Goal: Task Accomplishment & Management: Manage account settings

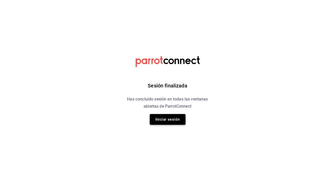
click at [165, 116] on button "Iniciar sesión" at bounding box center [168, 119] width 36 height 11
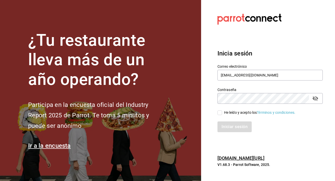
click at [220, 113] on input "He leído y acepto los Términos y condiciones." at bounding box center [219, 112] width 5 height 5
checkbox input "true"
click at [229, 129] on button "Iniciar sesión" at bounding box center [234, 126] width 35 height 11
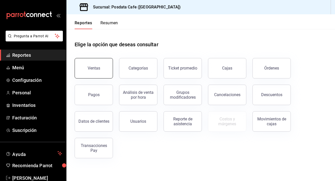
click at [93, 71] on button "Ventas" at bounding box center [94, 68] width 38 height 20
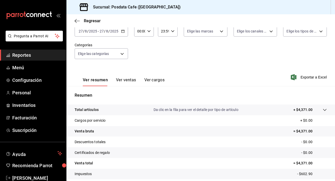
scroll to position [64, 0]
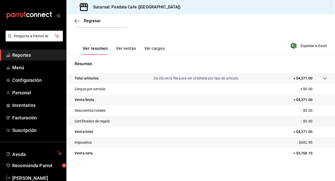
click at [120, 49] on button "Ver ventas" at bounding box center [126, 50] width 20 height 9
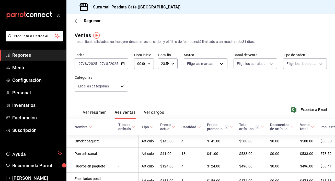
scroll to position [0, 17]
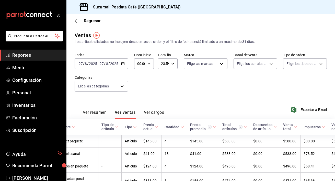
click at [28, 54] on span "Reportes" at bounding box center [37, 55] width 50 height 7
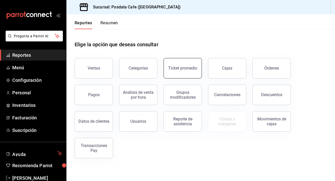
click at [178, 62] on button "Ticket promedio" at bounding box center [182, 68] width 38 height 20
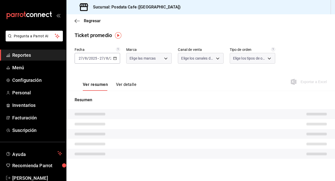
type input "1dad93c4-ba05-4891-afb7-ddeea4634019"
type input "PARROT,UBER_EATS,RAPPI,DIDI_FOOD,ONLINE"
type input "c3051cad-f7ff-4de5-9bb5-9e11d71d98e1,3f6fcd66-3ca2-408e-a035-97b132292f9d,60010…"
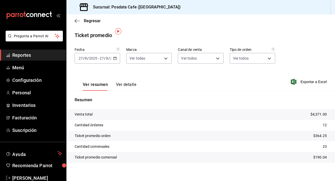
scroll to position [4, 0]
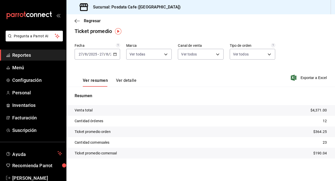
click at [122, 81] on button "Ver detalle" at bounding box center [126, 82] width 20 height 9
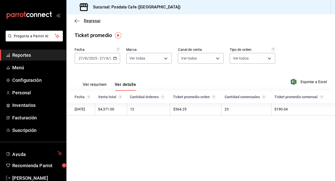
click at [76, 20] on icon "button" at bounding box center [77, 21] width 5 height 5
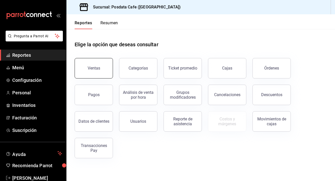
click at [107, 64] on button "Ventas" at bounding box center [94, 68] width 38 height 20
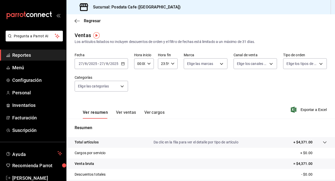
click at [127, 113] on button "Ver ventas" at bounding box center [126, 114] width 20 height 9
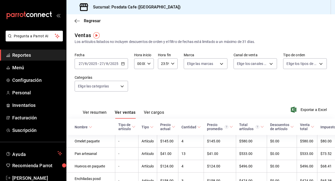
click at [72, 20] on div "Regresar" at bounding box center [200, 20] width 268 height 13
click at [78, 20] on icon "button" at bounding box center [77, 21] width 5 height 5
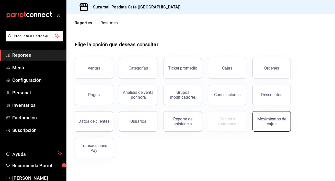
click at [271, 122] on div "Movimientos de cajas" at bounding box center [271, 121] width 32 height 10
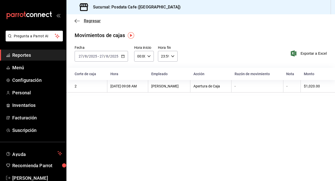
click at [79, 19] on icon "button" at bounding box center [77, 21] width 5 height 5
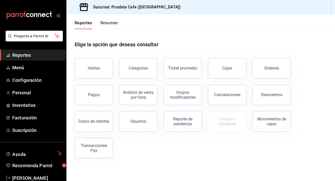
click at [28, 56] on span "Reportes" at bounding box center [37, 55] width 50 height 7
click at [21, 69] on span "Menú" at bounding box center [37, 67] width 50 height 7
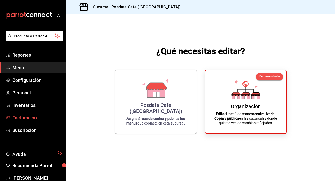
click at [38, 114] on link "Facturación" at bounding box center [33, 117] width 66 height 11
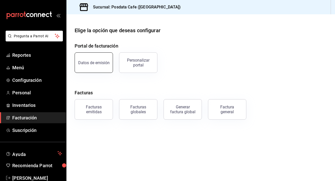
click at [89, 62] on div "Datos de emisión" at bounding box center [93, 62] width 31 height 5
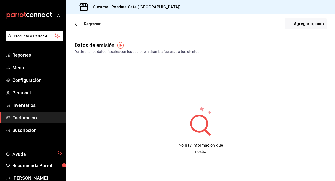
click at [77, 24] on icon "button" at bounding box center [77, 23] width 5 height 5
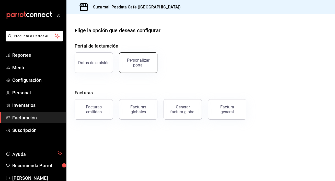
click at [129, 62] on div "Personalizar portal" at bounding box center [138, 63] width 32 height 10
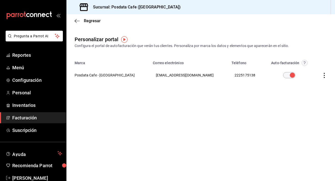
click at [74, 23] on div "Regresar" at bounding box center [200, 20] width 268 height 13
click at [75, 21] on icon "button" at bounding box center [77, 21] width 5 height 0
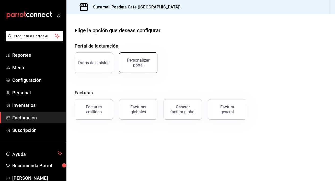
click at [131, 66] on div "Personalizar portal" at bounding box center [138, 63] width 32 height 10
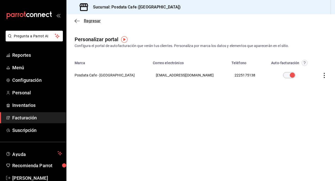
click at [78, 20] on icon "button" at bounding box center [77, 21] width 5 height 5
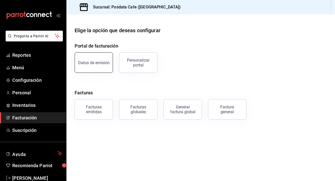
click at [94, 67] on button "Datos de emisión" at bounding box center [94, 62] width 38 height 20
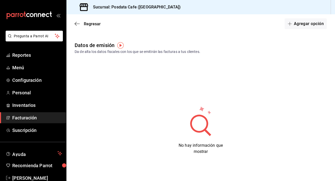
click at [121, 44] on img "button" at bounding box center [120, 45] width 6 height 6
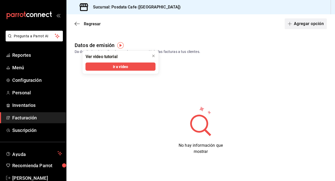
click at [305, 23] on button "Agregar opción" at bounding box center [305, 23] width 42 height 11
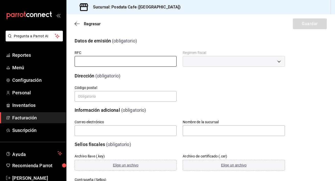
click at [150, 60] on input "text" at bounding box center [126, 61] width 102 height 11
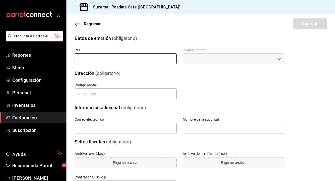
scroll to position [3, 0]
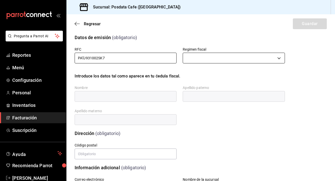
type input "PATJ931002SK7"
click at [229, 59] on body "Pregunta a Parrot AI Reportes Menú Configuración Personal Inventarios Facturaci…" at bounding box center [167, 90] width 335 height 181
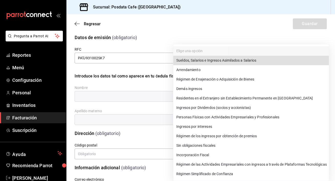
click at [203, 153] on li "Incorporación Fiscal" at bounding box center [250, 154] width 155 height 9
type input "621"
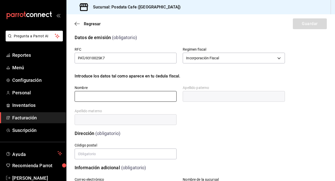
click at [144, 97] on input "text" at bounding box center [126, 96] width 102 height 11
type input "JESUS"
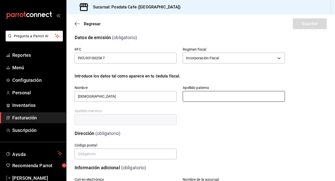
click at [235, 99] on input "text" at bounding box center [233, 96] width 102 height 11
type input "PALMA"
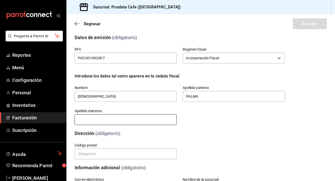
click at [140, 119] on input "text" at bounding box center [126, 119] width 102 height 11
type input "TECUA"
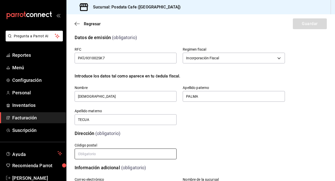
click at [141, 154] on input "text" at bounding box center [126, 153] width 102 height 11
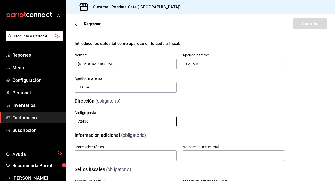
scroll to position [44, 0]
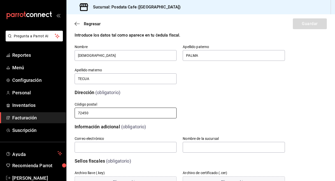
type input "72450"
click at [143, 145] on input "text" at bounding box center [126, 147] width 102 height 11
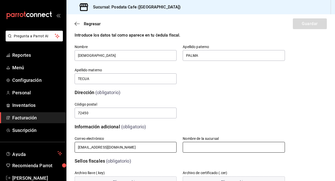
type input "je5u5palma@hotmail.com"
click at [220, 146] on input "text" at bounding box center [233, 147] width 102 height 11
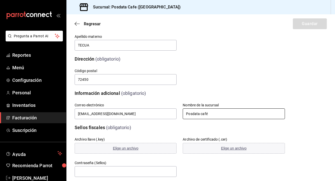
scroll to position [117, 0]
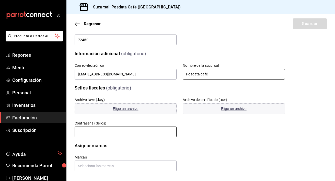
type input "Posdata café"
click at [140, 132] on input "text" at bounding box center [126, 131] width 102 height 11
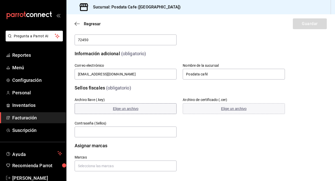
click at [126, 109] on span "Elige un archivo" at bounding box center [126, 108] width 26 height 4
click at [131, 107] on span "Elige un archivo" at bounding box center [126, 108] width 26 height 4
click at [212, 106] on button "Elige un archivo" at bounding box center [233, 108] width 102 height 11
click at [163, 109] on span "Cambiar archivo" at bounding box center [159, 108] width 26 height 4
click at [133, 166] on input "text" at bounding box center [126, 165] width 102 height 11
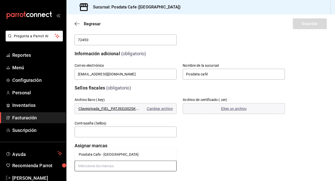
click at [104, 154] on li "Posdata Cafe - [GEOGRAPHIC_DATA]" at bounding box center [126, 154] width 102 height 8
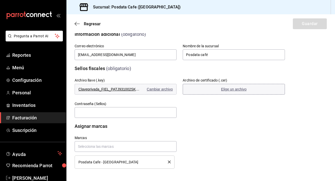
click at [208, 88] on button "Elige un archivo" at bounding box center [233, 89] width 102 height 11
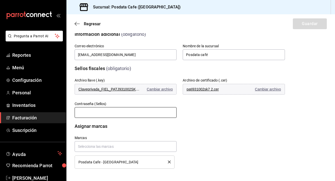
click at [132, 112] on input "text" at bounding box center [126, 112] width 102 height 11
type input "Tecua4355"
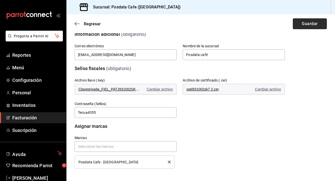
click at [299, 25] on button "Guardar" at bounding box center [309, 23] width 34 height 11
drag, startPoint x: 71, startPoint y: 94, endPoint x: 88, endPoint y: 63, distance: 36.0
click at [73, 85] on div "Archivo llave (.key) Claveprivada_FIEL_PATJ931002SK7_20230328_105730.key Cambia…" at bounding box center [122, 83] width 108 height 23
click at [22, 80] on span "Configuración" at bounding box center [37, 80] width 50 height 7
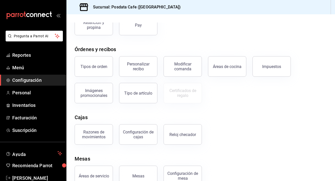
scroll to position [78, 0]
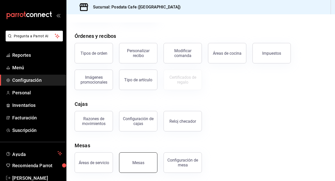
click at [132, 158] on button "Mesas" at bounding box center [138, 162] width 38 height 20
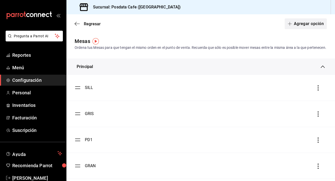
click at [301, 22] on button "Agregar opción" at bounding box center [305, 23] width 42 height 11
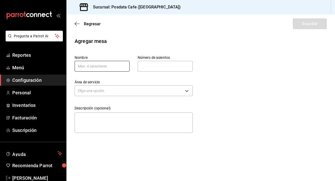
click at [105, 64] on input "text" at bounding box center [102, 66] width 55 height 11
type input "Refr"
click at [150, 66] on input "text" at bounding box center [165, 66] width 55 height 10
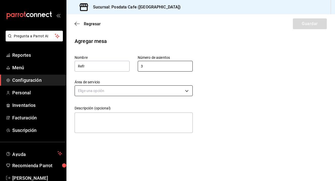
type input "3"
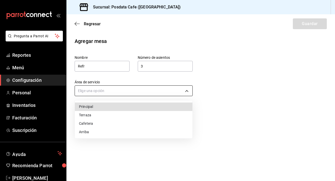
click at [135, 90] on body "Pregunta a Parrot AI Reportes Menú Configuración Personal Inventarios Facturaci…" at bounding box center [167, 90] width 335 height 181
click at [132, 106] on li "Principal" at bounding box center [133, 106] width 117 height 8
type input "90b42608-085c-4387-a517-621f851fde0b"
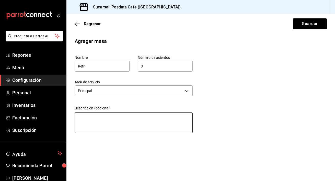
click at [116, 118] on textarea at bounding box center [134, 122] width 118 height 20
type textarea "M"
type textarea "x"
type textarea "Me"
type textarea "x"
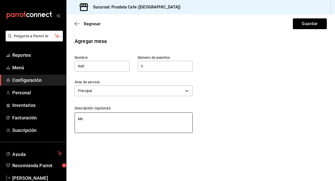
type textarea "Mes"
type textarea "x"
type textarea "Mesa"
type textarea "x"
type textarea "Mesa"
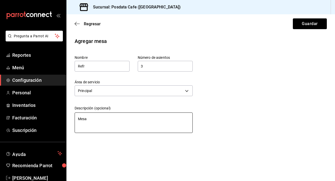
type textarea "x"
type textarea "Mesa r"
type textarea "x"
type textarea "Mesa re"
type textarea "x"
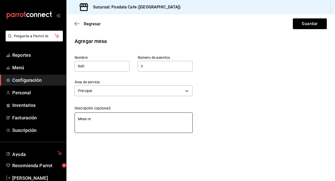
type textarea "Mesa ref"
type textarea "x"
type textarea "Mesa refr"
type textarea "x"
type textarea "Mesa refri"
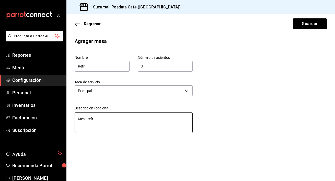
type textarea "x"
type textarea "Mesa refrig"
type textarea "x"
type textarea "Mesa refrige"
type textarea "x"
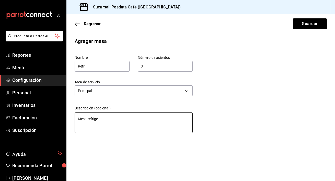
type textarea "Mesa refriger"
type textarea "x"
type textarea "Mesa refrigera"
type textarea "x"
type textarea "Mesa refrigerad"
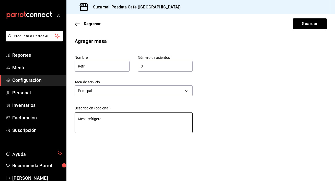
type textarea "x"
type textarea "Mesa refrigerado"
type textarea "x"
type textarea "Mesa refrigerador"
type textarea "x"
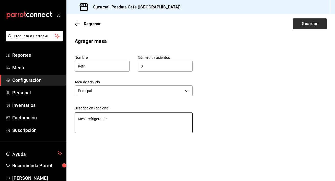
type textarea "Mesa refrigerador"
click at [310, 22] on button "Guardar" at bounding box center [309, 23] width 34 height 11
type textarea "x"
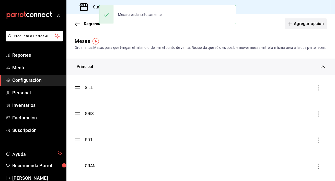
click at [316, 27] on button "Agregar opción" at bounding box center [305, 23] width 42 height 11
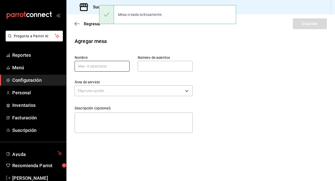
click at [101, 69] on input "text" at bounding box center [102, 66] width 55 height 11
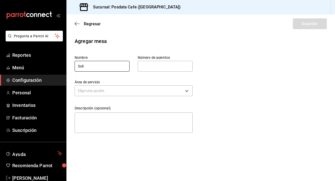
type input "Soli"
click at [153, 67] on input "text" at bounding box center [165, 66] width 55 height 10
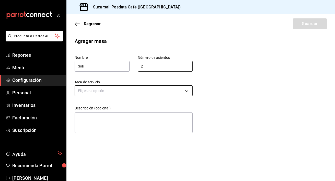
type input "2"
click at [130, 94] on body "Pregunta a Parrot AI Reportes Menú Configuración Personal Inventarios Facturaci…" at bounding box center [167, 90] width 335 height 181
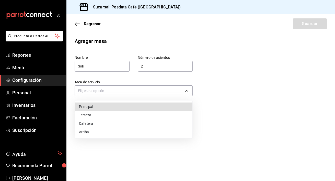
click at [108, 107] on li "Principal" at bounding box center [133, 106] width 117 height 8
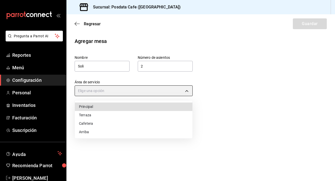
type input "90b42608-085c-4387-a517-621f851fde0b"
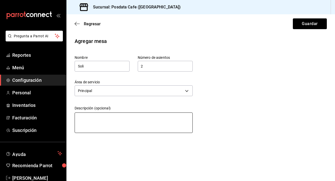
click at [106, 119] on textarea at bounding box center [134, 122] width 118 height 20
type textarea "M"
type textarea "x"
type textarea "Me"
type textarea "x"
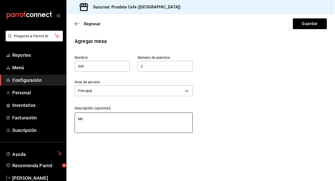
type textarea "Mes"
type textarea "x"
type textarea "Mesa"
type textarea "x"
type textarea "Mesa"
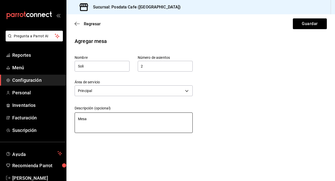
type textarea "x"
type textarea "Mesa s"
type textarea "x"
type textarea "Mesa so"
type textarea "x"
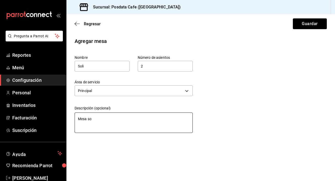
type textarea "Mesa sol"
type textarea "x"
type textarea "Mesa soli"
type textarea "x"
type textarea "Mesa solit"
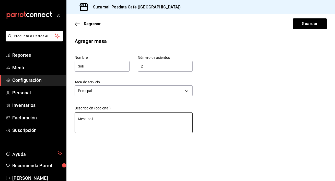
type textarea "x"
type textarea "Mesa solita"
type textarea "x"
type textarea "Mesa solitar"
type textarea "x"
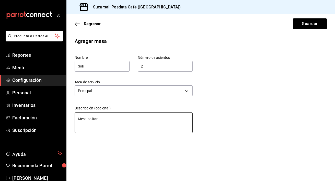
type textarea "Mesa solitari"
type textarea "x"
type textarea "Mesa solitaria"
type textarea "x"
type textarea "Mesa solitaria"
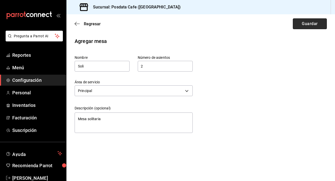
click at [312, 24] on button "Guardar" at bounding box center [309, 23] width 34 height 11
type textarea "x"
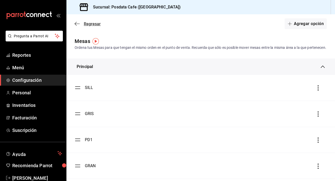
click at [79, 22] on icon "button" at bounding box center [77, 23] width 5 height 5
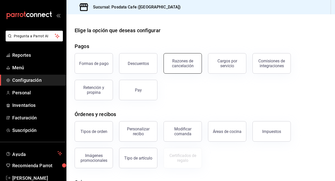
click at [168, 72] on button "Razones de cancelación" at bounding box center [182, 63] width 38 height 20
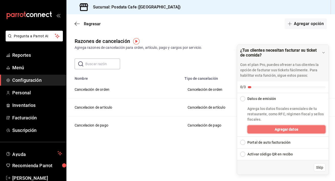
click at [260, 129] on button "Agregar datos" at bounding box center [286, 129] width 78 height 8
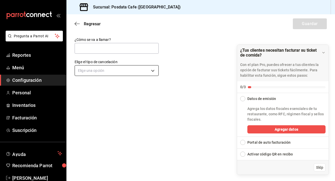
click at [148, 67] on body "Pregunta a Parrot AI Reportes Menú Configuración Personal Inventarios Facturaci…" at bounding box center [167, 90] width 335 height 181
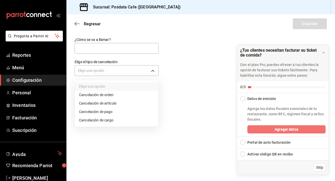
click at [269, 128] on button "Agregar datos" at bounding box center [286, 129] width 78 height 8
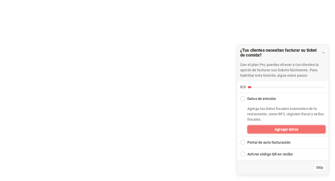
click at [286, 131] on span "Agregar datos" at bounding box center [285, 129] width 23 height 5
click at [247, 125] on button "Agregar datos" at bounding box center [286, 129] width 78 height 8
click at [242, 100] on div "Collapse Checklist" at bounding box center [242, 98] width 5 height 5
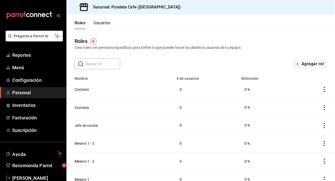
scroll to position [12, 0]
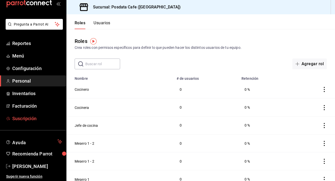
click at [23, 120] on span "Suscripción" at bounding box center [37, 118] width 50 height 7
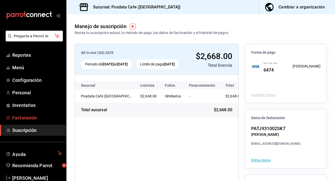
click at [43, 121] on link "Facturación" at bounding box center [33, 117] width 66 height 11
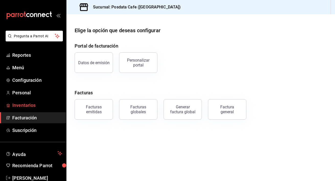
click at [33, 104] on span "Inventarios" at bounding box center [37, 105] width 50 height 7
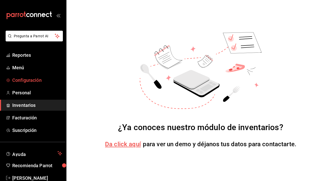
click at [35, 80] on span "Configuración" at bounding box center [37, 80] width 50 height 7
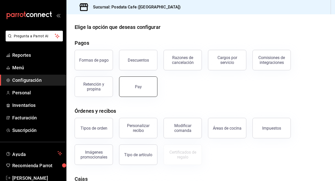
scroll to position [78, 0]
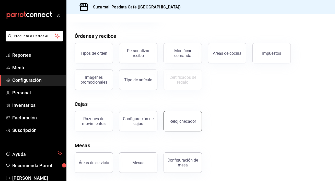
click at [191, 117] on button "Reloj checador" at bounding box center [182, 121] width 38 height 20
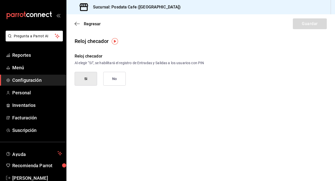
click at [85, 76] on button "Si" at bounding box center [86, 79] width 22 height 14
click at [313, 27] on button "Guardar" at bounding box center [309, 23] width 34 height 11
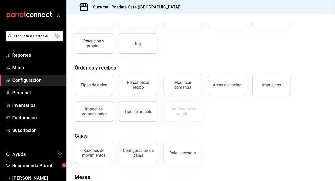
scroll to position [78, 0]
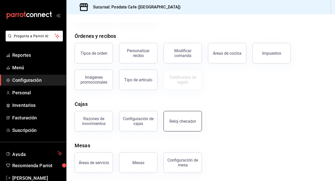
click at [181, 127] on button "Reloj checador" at bounding box center [182, 121] width 38 height 20
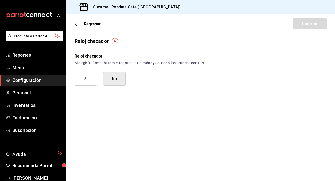
click at [114, 41] on img "button" at bounding box center [115, 41] width 6 height 6
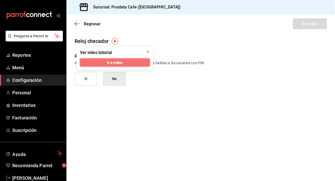
click at [118, 62] on span "Ir a video" at bounding box center [114, 62] width 15 height 5
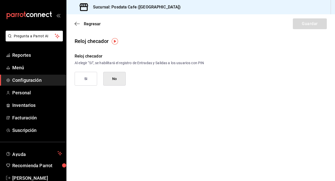
click at [90, 78] on button "Si" at bounding box center [86, 79] width 22 height 14
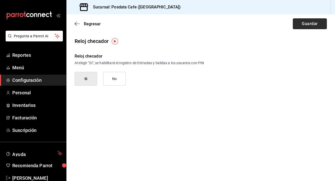
click at [309, 20] on button "Guardar" at bounding box center [309, 23] width 34 height 11
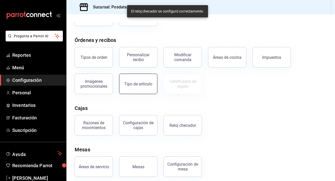
scroll to position [78, 0]
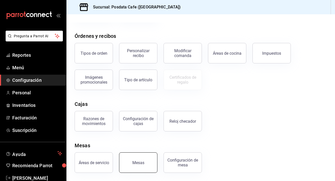
click at [139, 161] on div "Mesas" at bounding box center [138, 162] width 12 height 5
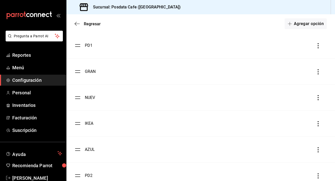
scroll to position [76, 0]
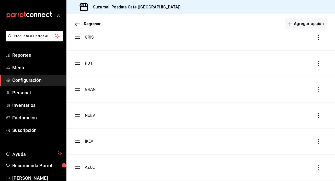
click at [79, 21] on div "Regresar Agregar opción" at bounding box center [200, 23] width 268 height 19
click at [75, 23] on icon "button" at bounding box center [77, 23] width 5 height 5
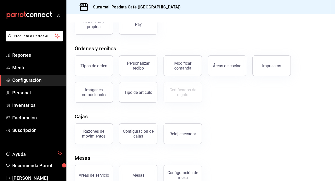
scroll to position [64, 0]
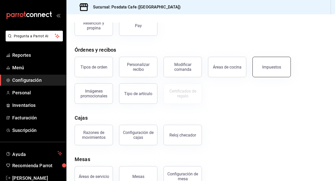
click at [260, 68] on button "Impuestos" at bounding box center [271, 67] width 38 height 20
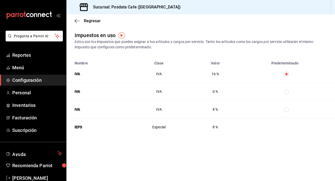
click at [286, 71] on th "taxesTable" at bounding box center [287, 74] width 95 height 18
click at [286, 74] on input "taxesTable" at bounding box center [286, 74] width 5 height 5
click at [287, 71] on th "taxesTable" at bounding box center [287, 74] width 95 height 18
click at [287, 74] on input "taxesTable" at bounding box center [286, 74] width 5 height 5
click at [76, 22] on icon "button" at bounding box center [76, 21] width 2 height 4
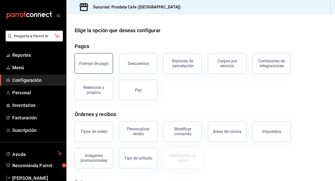
click at [103, 59] on button "Formas de pago" at bounding box center [94, 63] width 38 height 20
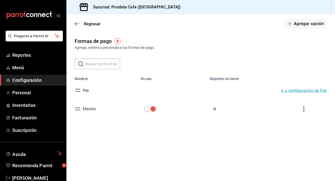
click at [322, 89] on button "Ir a configuración de Pay" at bounding box center [304, 91] width 46 height 4
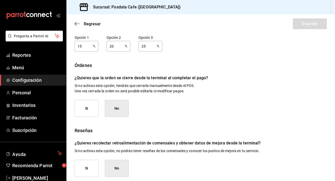
scroll to position [80, 0]
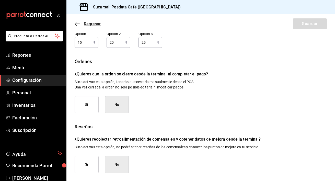
click at [78, 23] on icon "button" at bounding box center [77, 23] width 5 height 0
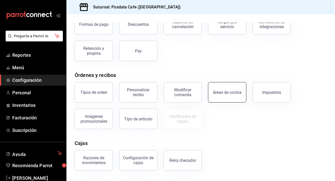
scroll to position [43, 0]
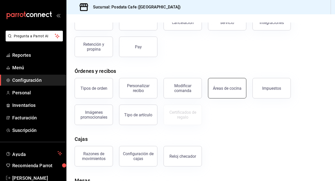
click at [213, 96] on button "Áreas de cocina" at bounding box center [227, 88] width 38 height 20
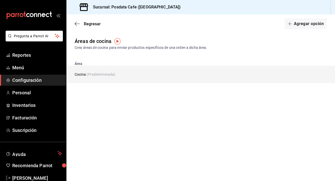
click at [106, 78] on td "Cocina (Predeterminada)" at bounding box center [172, 74] width 213 height 17
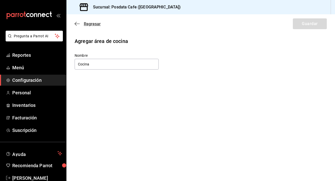
click at [78, 22] on icon "button" at bounding box center [77, 23] width 5 height 5
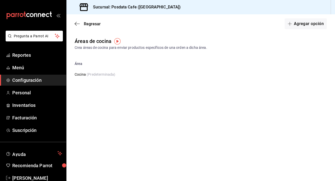
click at [78, 22] on icon "button" at bounding box center [77, 23] width 5 height 5
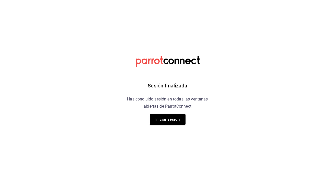
click at [169, 130] on div "Sesión finalizada Has concluido sesión en todas las ventanas abiertas de Parrot…" at bounding box center [167, 90] width 129 height 181
click at [168, 122] on button "Iniciar sesión" at bounding box center [168, 119] width 36 height 11
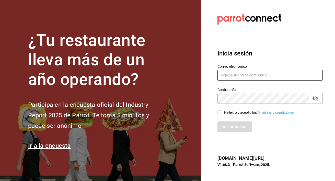
type input "[EMAIL_ADDRESS][DOMAIN_NAME]"
click at [222, 114] on span "He leído y acepto los Términos y condiciones." at bounding box center [258, 112] width 73 height 5
click at [222, 114] on input "He leído y acepto los Términos y condiciones." at bounding box center [219, 112] width 5 height 5
checkbox input "true"
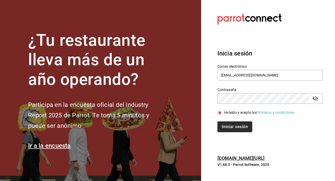
click at [227, 122] on button "Iniciar sesión" at bounding box center [234, 126] width 35 height 11
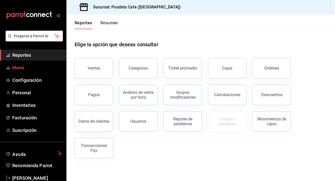
click at [29, 66] on span "Menú" at bounding box center [37, 67] width 50 height 7
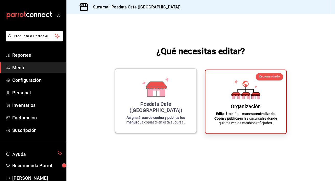
click at [156, 89] on icon at bounding box center [156, 84] width 20 height 7
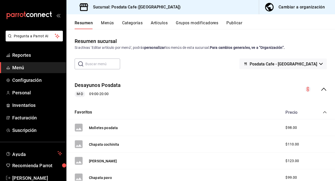
click at [326, 89] on icon "collapse-menu-row" at bounding box center [323, 89] width 6 height 6
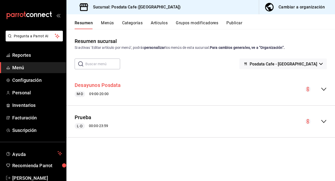
click at [102, 84] on button "Desayunos Posdata" at bounding box center [98, 84] width 46 height 7
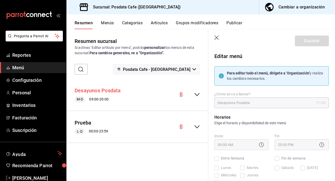
checkbox input "true"
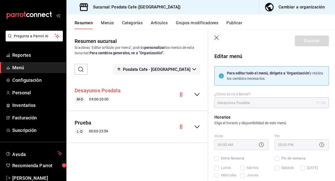
checkbox input "true"
click at [88, 123] on button "Prueba" at bounding box center [83, 122] width 17 height 7
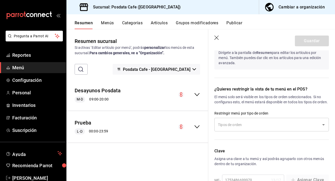
scroll to position [368, 0]
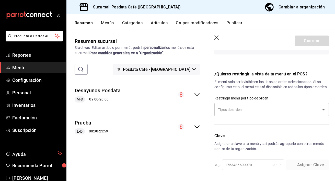
click at [195, 95] on icon "collapse-menu-row" at bounding box center [197, 94] width 6 height 6
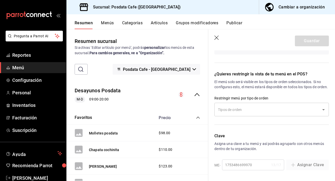
click at [150, 93] on div "Desayunos Posdata M-D 09:00 - 20:00" at bounding box center [137, 95] width 142 height 24
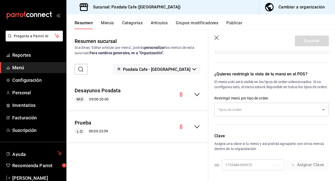
click at [175, 95] on div "Desayunos Posdata M-D 09:00 - 20:00" at bounding box center [137, 95] width 142 height 24
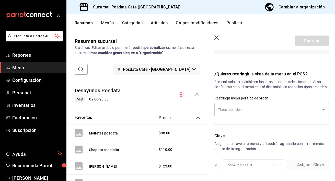
click at [184, 95] on div "collapse-menu-row" at bounding box center [189, 94] width 22 height 6
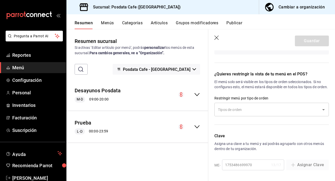
click at [181, 95] on icon "collapse-menu-row" at bounding box center [181, 94] width 3 height 4
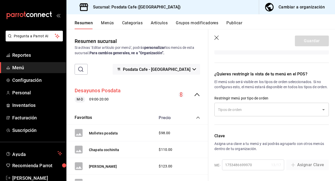
click at [112, 91] on button "Desayunos Posdata" at bounding box center [98, 90] width 46 height 7
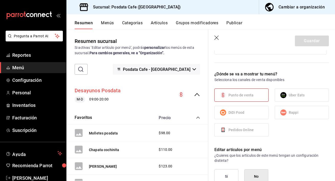
checkbox input "false"
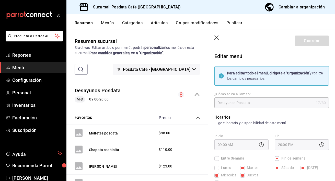
click at [296, 11] on button "Cambiar a organización" at bounding box center [295, 7] width 72 height 14
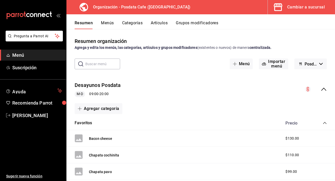
click at [106, 23] on button "Menús" at bounding box center [107, 24] width 13 height 9
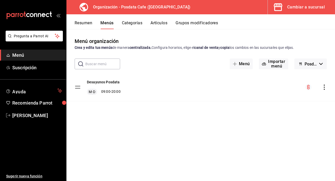
click at [326, 85] on icon "actions" at bounding box center [323, 86] width 5 height 5
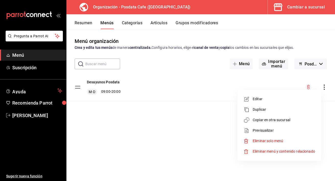
click at [134, 23] on div at bounding box center [167, 90] width 335 height 181
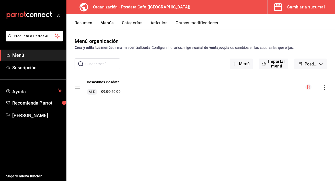
click at [133, 22] on button "Categorías" at bounding box center [132, 24] width 21 height 9
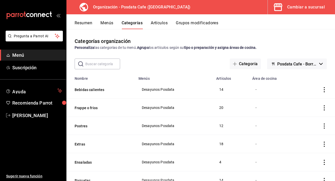
click at [160, 21] on button "Artículos" at bounding box center [159, 24] width 17 height 9
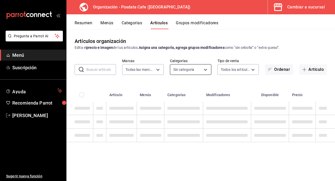
type input "13b44208-b0a7-4b43-879a-4ce4b718ae3e"
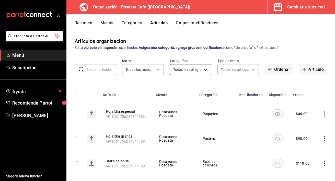
type input "1ca86ccd-053b-4e13-bd9e-36766b9c7a68,4de619b3-55df-4946-8560-2641d5754ff1,581f0…"
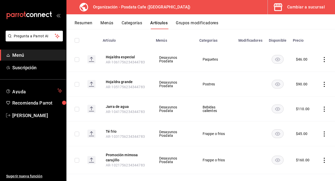
scroll to position [80, 0]
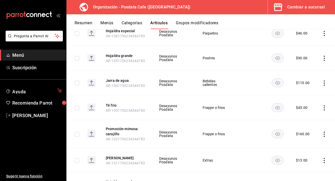
click at [277, 136] on rect "availability-product" at bounding box center [278, 133] width 12 height 8
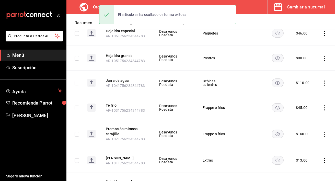
click at [277, 136] on rect "availability-product" at bounding box center [278, 133] width 12 height 8
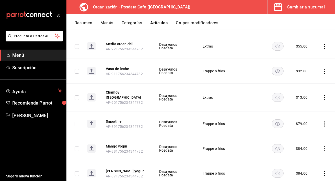
scroll to position [0, 0]
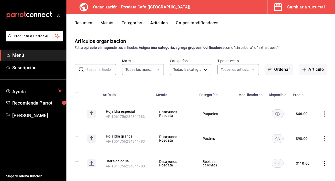
click at [204, 22] on button "Grupos modificadores" at bounding box center [197, 24] width 42 height 9
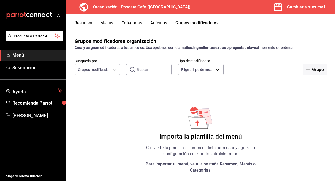
click at [80, 20] on div "Resumen Menús Categorías Artículos Grupos modificadores" at bounding box center [200, 21] width 268 height 15
click at [83, 26] on button "Resumen" at bounding box center [84, 24] width 18 height 9
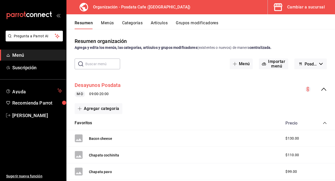
click at [89, 85] on button "Desayunos Posdata" at bounding box center [98, 84] width 46 height 7
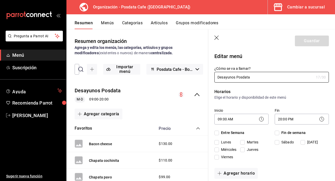
checkbox input "true"
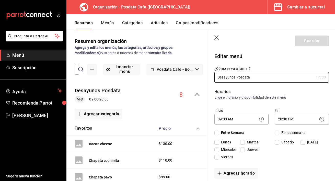
checkbox input "true"
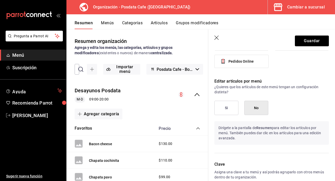
scroll to position [367, 0]
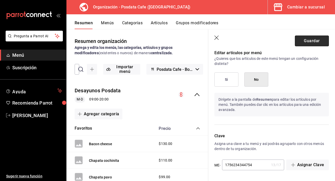
click at [302, 44] on button "Guardar" at bounding box center [311, 40] width 34 height 11
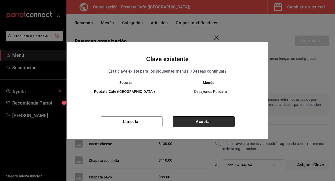
click at [184, 122] on button "Aceptar" at bounding box center [204, 121] width 62 height 11
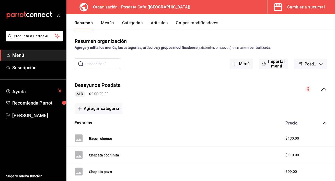
click at [108, 23] on button "Menús" at bounding box center [107, 24] width 13 height 9
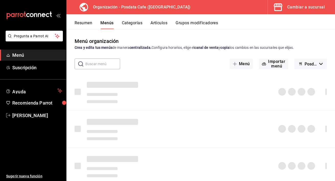
click at [37, 57] on span "Menú" at bounding box center [37, 55] width 50 height 7
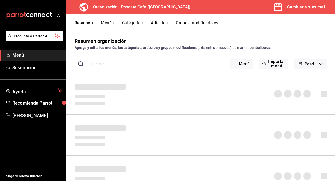
click at [30, 57] on span "Menú" at bounding box center [37, 55] width 50 height 7
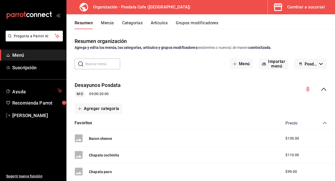
click at [136, 24] on button "Categorías" at bounding box center [132, 24] width 21 height 9
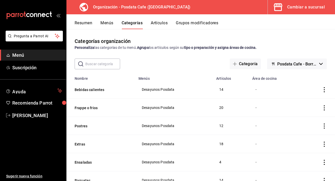
click at [324, 88] on icon "actions" at bounding box center [323, 89] width 5 height 5
click at [286, 76] on div at bounding box center [167, 90] width 335 height 181
click at [28, 118] on span "Humberto Palma" at bounding box center [37, 115] width 50 height 7
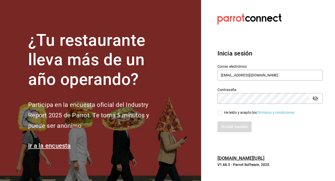
click at [220, 114] on input "He leído y acepto los Términos y condiciones." at bounding box center [219, 112] width 5 height 5
checkbox input "true"
click at [226, 127] on button "Iniciar sesión" at bounding box center [234, 126] width 35 height 11
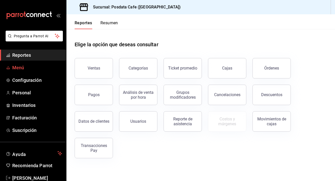
click at [23, 69] on span "Menú" at bounding box center [37, 67] width 50 height 7
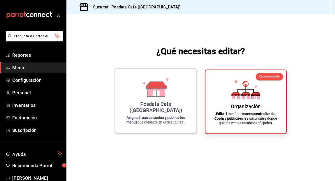
click at [169, 87] on icon at bounding box center [155, 87] width 29 height 20
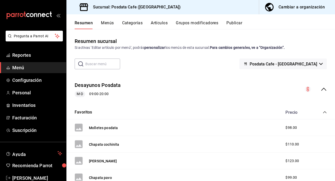
click at [135, 24] on button "Categorías" at bounding box center [132, 24] width 21 height 9
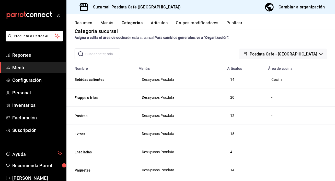
scroll to position [6, 0]
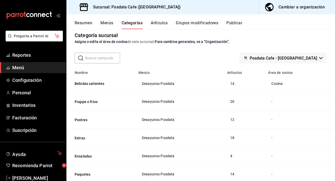
click at [271, 102] on div "-" at bounding box center [299, 102] width 56 height 6
click at [93, 102] on button "Frappe o frios" at bounding box center [100, 101] width 51 height 5
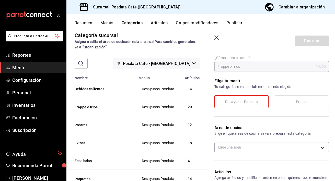
scroll to position [38, 0]
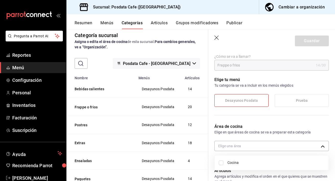
click at [274, 145] on body "Pregunta a Parrot AI Reportes Menú Configuración Personal Inventarios Facturaci…" at bounding box center [167, 90] width 335 height 181
click at [221, 163] on input "checkbox" at bounding box center [220, 162] width 5 height 5
checkbox input "true"
type input "739462cc-a88c-484c-9636-49cb89e686ce"
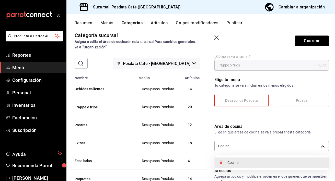
click at [310, 43] on div at bounding box center [167, 90] width 335 height 181
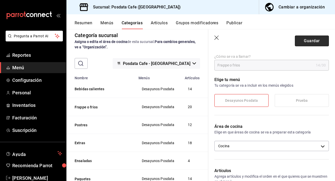
click at [311, 40] on button "Guardar" at bounding box center [311, 40] width 34 height 11
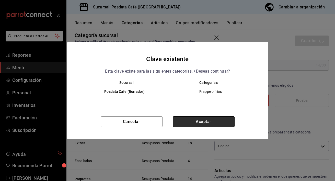
click at [215, 120] on button "Aceptar" at bounding box center [204, 121] width 62 height 11
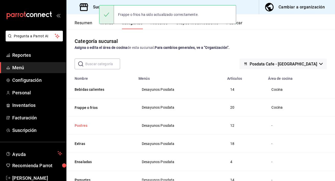
click at [77, 124] on button "Postres" at bounding box center [100, 125] width 51 height 5
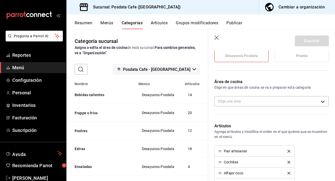
scroll to position [76, 0]
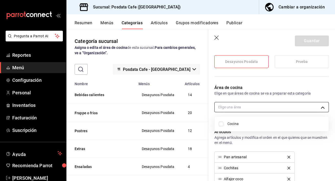
click at [244, 109] on body "Pregunta a Parrot AI Reportes Menú Configuración Personal Inventarios Facturaci…" at bounding box center [167, 90] width 335 height 181
click at [216, 123] on li "Cocina" at bounding box center [271, 123] width 114 height 10
type input "739462cc-a88c-484c-9636-49cb89e686ce"
checkbox input "true"
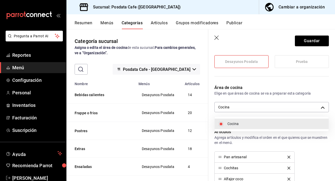
click at [305, 39] on div at bounding box center [167, 90] width 335 height 181
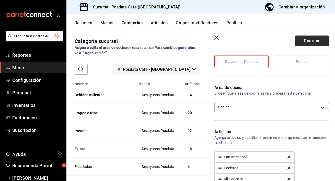
click at [308, 41] on button "Guardar" at bounding box center [311, 40] width 34 height 11
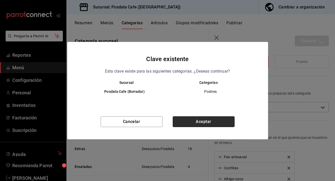
click at [212, 121] on button "Aceptar" at bounding box center [204, 121] width 62 height 11
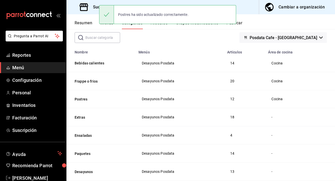
scroll to position [32, 0]
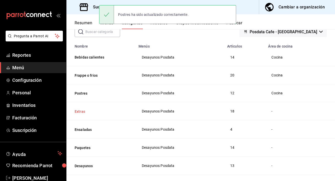
click at [83, 111] on button "Extras" at bounding box center [100, 111] width 51 height 5
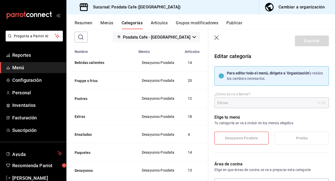
scroll to position [56, 0]
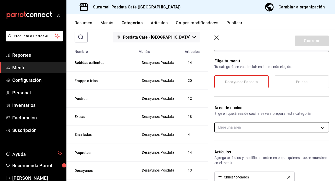
click at [247, 128] on body "Pregunta a Parrot AI Reportes Menú Configuración Personal Inventarios Facturaci…" at bounding box center [167, 90] width 335 height 181
click at [223, 145] on li "Cocina" at bounding box center [271, 144] width 114 height 10
type input "739462cc-a88c-484c-9636-49cb89e686ce"
checkbox input "true"
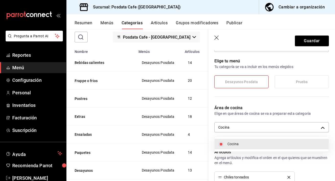
click at [315, 42] on div at bounding box center [167, 90] width 335 height 181
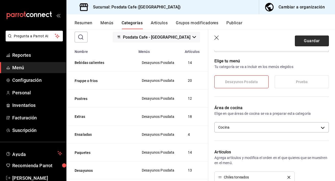
click at [314, 42] on button "Guardar" at bounding box center [311, 40] width 34 height 11
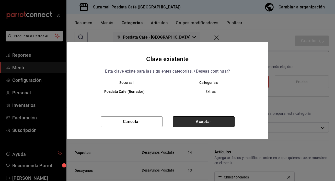
click at [205, 119] on button "Aceptar" at bounding box center [204, 121] width 62 height 11
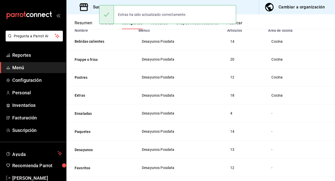
scroll to position [49, 0]
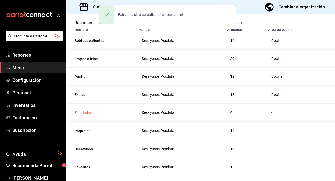
click at [80, 112] on button "Ensaladas" at bounding box center [100, 112] width 51 height 5
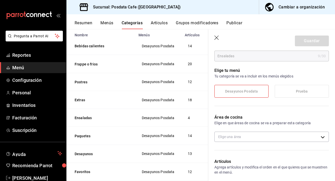
scroll to position [61, 0]
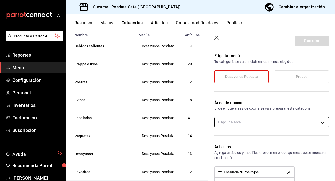
click at [232, 124] on body "Pregunta a Parrot AI Reportes Menú Configuración Personal Inventarios Facturaci…" at bounding box center [167, 90] width 335 height 181
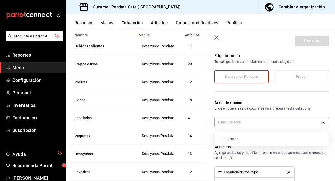
click at [220, 137] on input "checkbox" at bounding box center [220, 139] width 5 height 5
checkbox input "true"
type input "739462cc-a88c-484c-9636-49cb89e686ce"
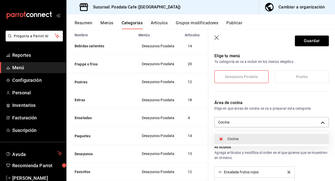
click at [316, 38] on div at bounding box center [167, 90] width 335 height 181
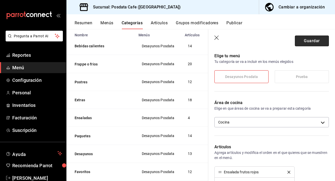
click at [316, 42] on button "Guardar" at bounding box center [311, 40] width 34 height 11
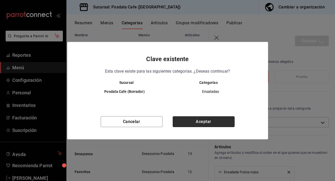
click at [200, 121] on button "Aceptar" at bounding box center [204, 121] width 62 height 11
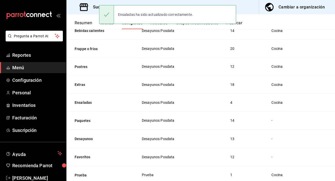
scroll to position [73, 0]
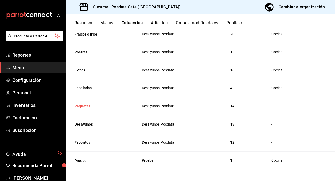
click at [88, 104] on button "Paquetes" at bounding box center [100, 105] width 51 height 5
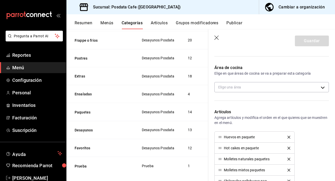
scroll to position [105, 0]
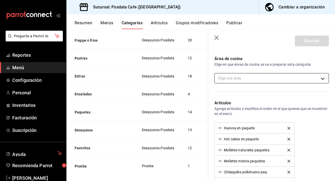
click at [243, 75] on body "Pregunta a Parrot AI Reportes Menú Configuración Personal Inventarios Facturaci…" at bounding box center [167, 90] width 335 height 181
click at [221, 95] on input "checkbox" at bounding box center [220, 95] width 5 height 5
checkbox input "true"
type input "739462cc-a88c-484c-9636-49cb89e686ce"
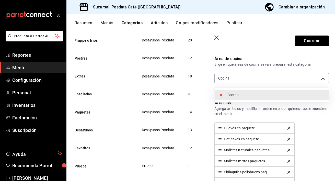
click at [314, 44] on div at bounding box center [167, 90] width 335 height 181
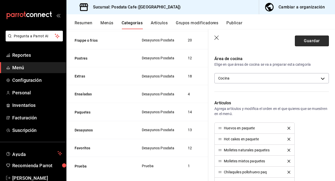
click at [314, 43] on button "Guardar" at bounding box center [311, 40] width 34 height 11
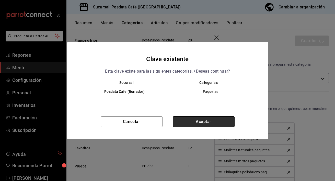
click at [201, 122] on button "Aceptar" at bounding box center [204, 121] width 62 height 11
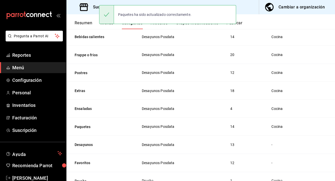
scroll to position [73, 0]
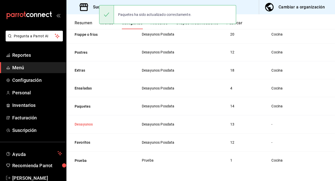
click at [78, 124] on button "Desayunos" at bounding box center [100, 123] width 51 height 5
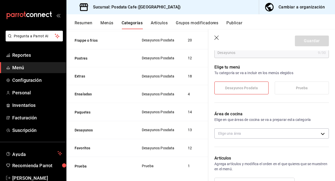
scroll to position [58, 0]
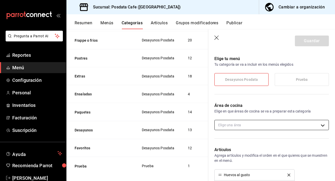
click at [240, 125] on body "Pregunta a Parrot AI Reportes Menú Configuración Personal Inventarios Facturaci…" at bounding box center [167, 90] width 335 height 181
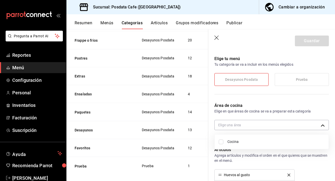
click at [221, 140] on input "checkbox" at bounding box center [220, 141] width 5 height 5
checkbox input "true"
type input "739462cc-a88c-484c-9636-49cb89e686ce"
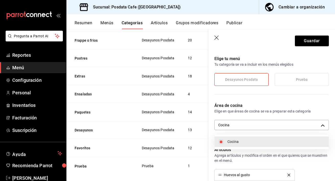
click at [316, 42] on div at bounding box center [167, 90] width 335 height 181
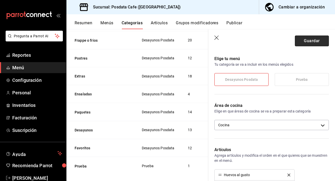
click at [312, 41] on button "Guardar" at bounding box center [311, 40] width 34 height 11
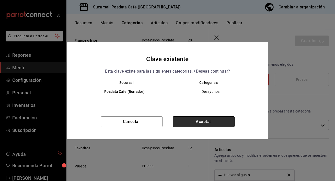
click at [202, 124] on button "Aceptar" at bounding box center [204, 121] width 62 height 11
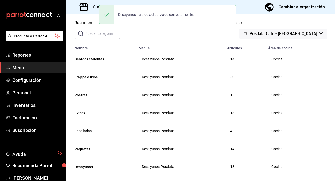
scroll to position [73, 0]
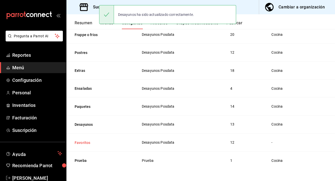
click at [87, 143] on button "Favoritos" at bounding box center [100, 142] width 51 height 5
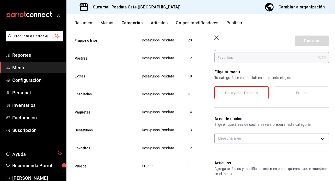
scroll to position [45, 0]
click at [241, 139] on body "Pregunta a Parrot AI Reportes Menú Configuración Personal Inventarios Facturaci…" at bounding box center [167, 90] width 335 height 181
click at [221, 155] on input "checkbox" at bounding box center [220, 154] width 5 height 5
checkbox input "true"
type input "739462cc-a88c-484c-9636-49cb89e686ce"
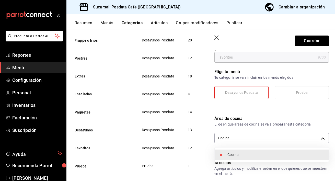
click at [320, 39] on div at bounding box center [167, 90] width 335 height 181
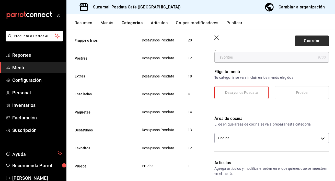
click at [317, 40] on button "Guardar" at bounding box center [311, 40] width 34 height 11
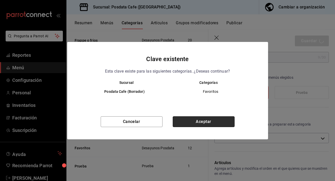
click at [211, 120] on button "Aceptar" at bounding box center [204, 121] width 62 height 11
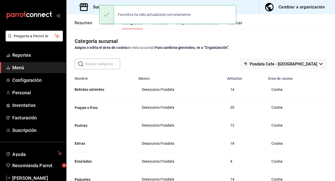
scroll to position [72, 0]
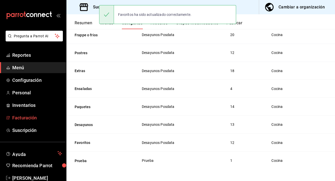
click at [17, 119] on span "Facturación" at bounding box center [37, 117] width 50 height 7
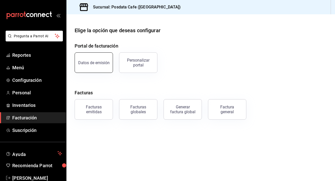
click at [93, 67] on button "Datos de emisión" at bounding box center [94, 62] width 38 height 20
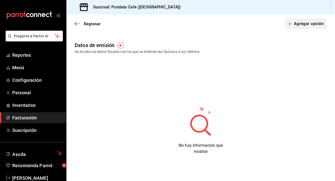
click at [305, 24] on button "Agregar opción" at bounding box center [305, 23] width 42 height 11
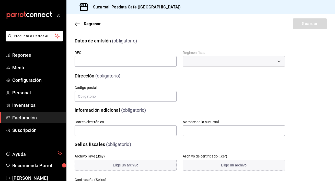
scroll to position [59, 0]
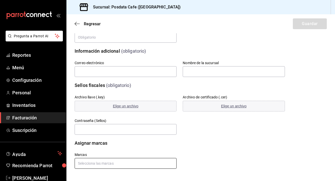
click at [142, 163] on input "text" at bounding box center [126, 163] width 102 height 11
click at [266, 127] on div "Archivo llave (.key) Elige un archivo Archivo de certificado (.cer) Elige un ar…" at bounding box center [173, 108] width 222 height 53
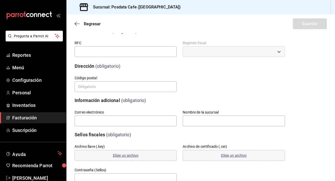
scroll to position [0, 0]
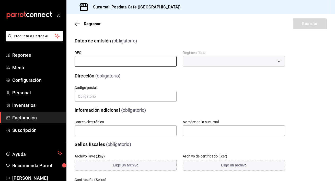
click at [134, 60] on input "text" at bounding box center [126, 61] width 102 height 11
click at [199, 94] on div "Calle # exterior # interior Código postal Estado Elige una opción 0 Municipio E…" at bounding box center [173, 87] width 222 height 29
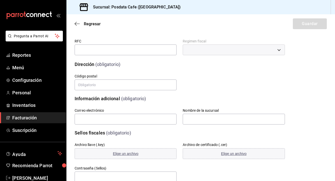
scroll to position [17, 0]
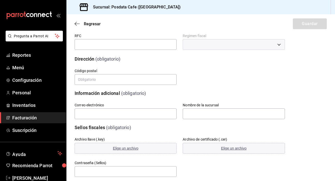
click at [246, 50] on div "​" at bounding box center [233, 44] width 102 height 11
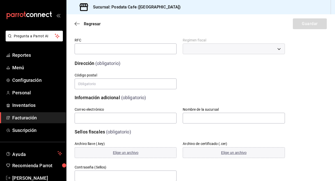
scroll to position [0, 0]
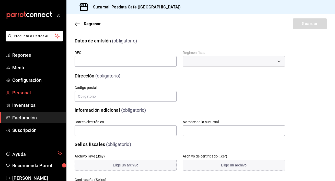
click at [23, 88] on link "Personal" at bounding box center [33, 92] width 66 height 11
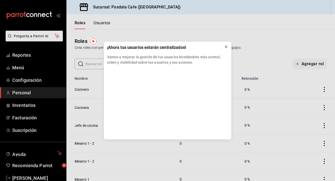
click at [224, 46] on icon at bounding box center [226, 47] width 4 height 4
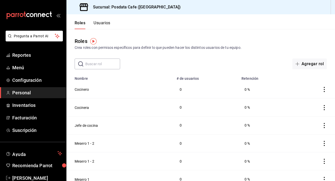
click at [325, 89] on icon "actions" at bounding box center [323, 89] width 5 height 5
click at [184, 87] on div at bounding box center [167, 90] width 335 height 181
click at [120, 82] on td "Cocinero" at bounding box center [119, 89] width 107 height 18
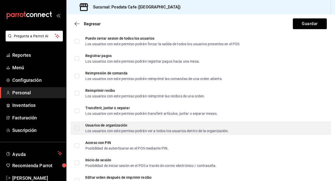
scroll to position [932, 0]
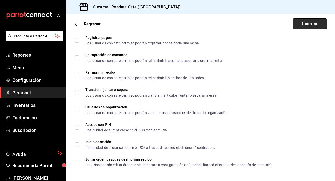
click at [322, 25] on button "Guardar" at bounding box center [309, 23] width 34 height 11
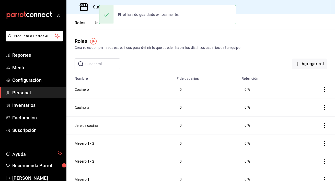
click at [98, 23] on button "Usuarios" at bounding box center [101, 24] width 17 height 9
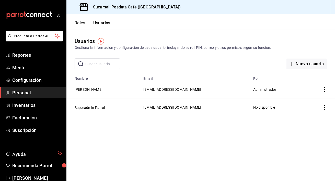
click at [325, 89] on icon "actions" at bounding box center [323, 89] width 5 height 5
click at [310, 122] on div at bounding box center [167, 90] width 335 height 181
click at [306, 63] on button "Nuevo usuario" at bounding box center [306, 63] width 40 height 11
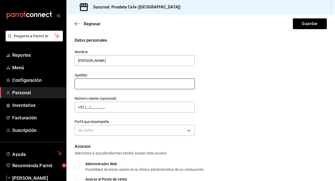
type input "[PERSON_NAME]"
click at [172, 87] on input "text" at bounding box center [135, 83] width 120 height 11
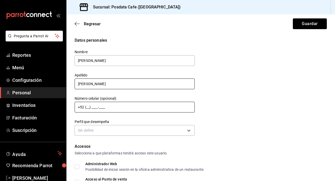
type input "[PERSON_NAME]"
click at [128, 109] on input "+52 (__) ____-____" at bounding box center [135, 107] width 120 height 11
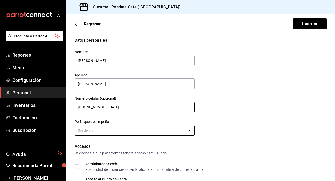
type input "[PHONE_NUMBER][DATE]"
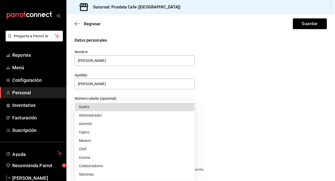
click at [109, 129] on body "Pregunta a Parrot AI Reportes Menú Configuración Personal Inventarios Facturaci…" at bounding box center [167, 90] width 335 height 181
click at [117, 106] on li "Dueño" at bounding box center [134, 107] width 119 height 8
type input "OWNER"
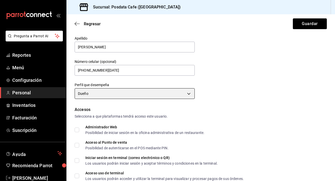
scroll to position [41, 0]
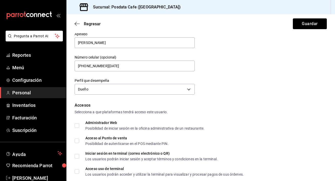
click at [74, 129] on div "Datos personales Nombre [PERSON_NAME] [PERSON_NAME] Número celular (opcional) […" at bounding box center [200, 177] width 268 height 362
click at [76, 126] on input "Administrador Web Posibilidad de iniciar sesión en la oficina administrativa de…" at bounding box center [77, 125] width 5 height 5
checkbox input "true"
click at [76, 139] on input "Acceso al Punto de venta Posibilidad de autenticarse en el POS mediante PIN." at bounding box center [77, 140] width 5 height 5
checkbox input "true"
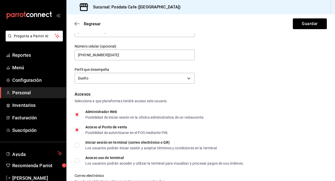
scroll to position [53, 0]
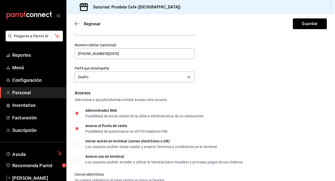
click at [77, 142] on input "Iniciar sesión en terminal (correo electrónico o QR) Los usuarios podrán inicia…" at bounding box center [77, 143] width 5 height 5
checkbox input "true"
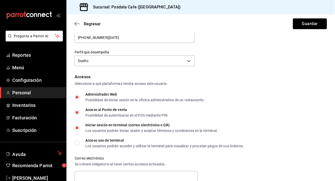
scroll to position [70, 0]
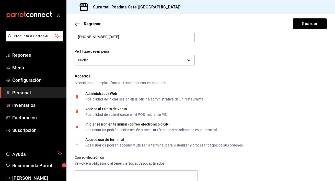
click at [77, 142] on input "Acceso uso de terminal Los usuarios podrán acceder y utilizar la terminal para …" at bounding box center [77, 142] width 5 height 5
checkbox input "true"
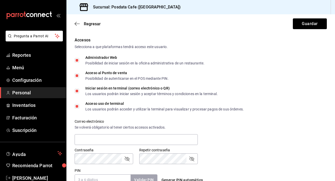
scroll to position [108, 0]
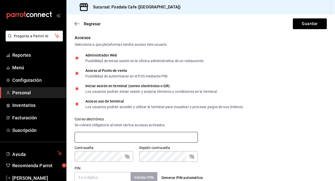
click at [94, 135] on input "text" at bounding box center [136, 137] width 123 height 11
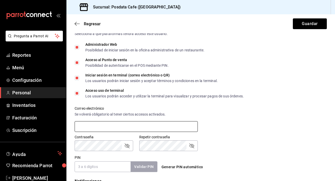
scroll to position [119, 0]
type input "[EMAIL_ADDRESS][DOMAIN_NAME]"
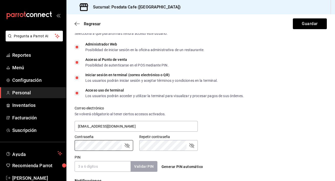
click at [219, 128] on div "Contraseña Contraseña Repetir contraseña Repetir contraseña" at bounding box center [197, 139] width 258 height 22
click at [109, 165] on input "PIN" at bounding box center [103, 166] width 56 height 11
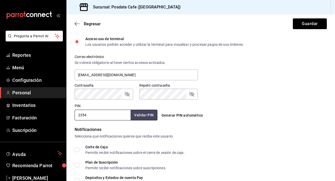
scroll to position [176, 0]
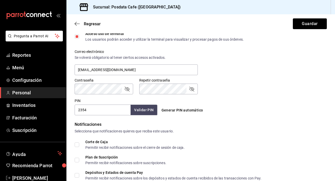
type input "2354"
click at [138, 107] on button "Validar PIN" at bounding box center [143, 109] width 27 height 11
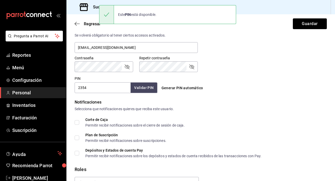
scroll to position [200, 0]
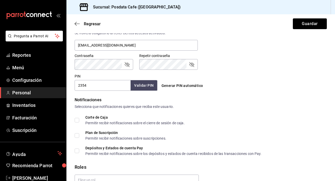
click at [80, 117] on span "Corte de Caja Permitir recibir notificaciones sobre el cierre de sesión de caja." at bounding box center [131, 119] width 105 height 9
click at [79, 118] on input "Corte de Caja Permitir recibir notificaciones sobre el cierre de sesión de caja." at bounding box center [77, 120] width 5 height 5
checkbox input "true"
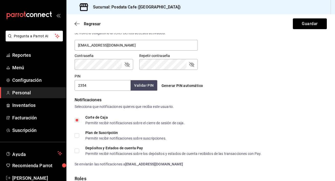
click at [76, 134] on input "Plan de Suscripción Permitir recibir notificaciones sobre suscripciones." at bounding box center [77, 135] width 5 height 5
checkbox input "true"
click at [79, 150] on input "Depósitos y Estados de cuenta Pay Permitir recibir notificaciones sobre los dep…" at bounding box center [77, 150] width 5 height 5
checkbox input "true"
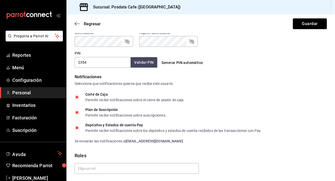
scroll to position [239, 0]
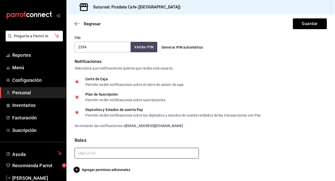
click at [126, 152] on input "text" at bounding box center [137, 152] width 124 height 11
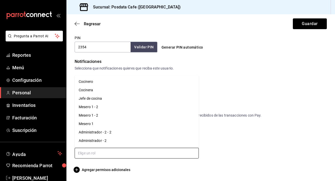
click at [149, 144] on li "Administrador - 2" at bounding box center [137, 140] width 124 height 8
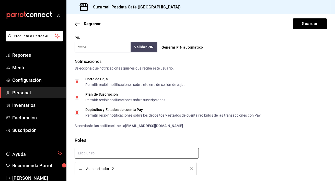
scroll to position [255, 0]
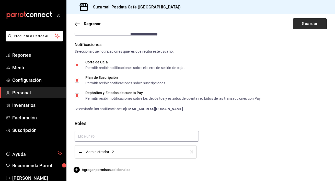
click at [308, 26] on button "Guardar" at bounding box center [309, 23] width 34 height 11
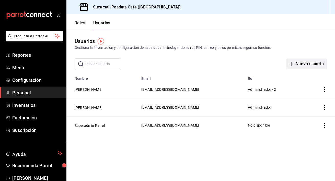
click at [304, 65] on button "Nuevo usuario" at bounding box center [306, 63] width 40 height 11
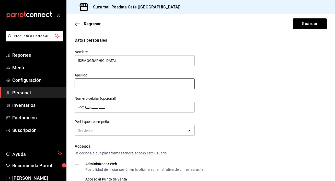
type input "[DEMOGRAPHIC_DATA]"
click at [126, 82] on input "text" at bounding box center [135, 83] width 120 height 11
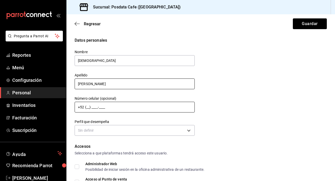
type input "[PERSON_NAME]"
click at [113, 110] on input "+52 (__) ____-____" at bounding box center [135, 107] width 120 height 11
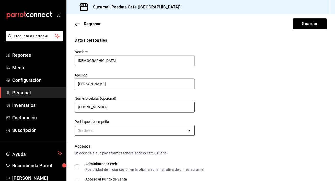
type input "[PHONE_NUMBER]"
click at [111, 132] on body "Pregunta a Parrot AI Reportes Menú Configuración Personal Inventarios Facturaci…" at bounding box center [167, 90] width 335 height 181
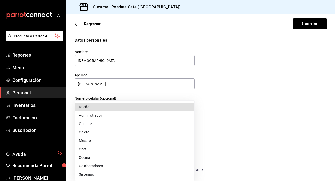
click at [132, 109] on li "Dueño" at bounding box center [134, 107] width 119 height 8
type input "OWNER"
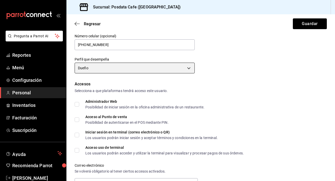
scroll to position [64, 0]
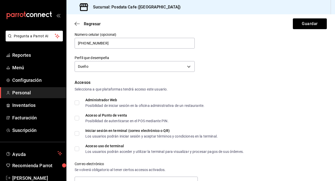
click at [78, 103] on input "Administrador Web Posibilidad de iniciar sesión en la oficina administrativa de…" at bounding box center [77, 102] width 5 height 5
checkbox input "true"
click at [78, 118] on input "Acceso al Punto de venta Posibilidad de autenticarse en el POS mediante PIN." at bounding box center [77, 118] width 5 height 5
checkbox input "true"
click at [76, 131] on label "Iniciar sesión en terminal (correo electrónico o QR) Los usuarios podrán inicia…" at bounding box center [146, 133] width 143 height 9
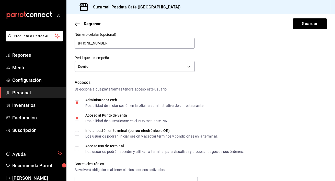
click at [76, 131] on input "Iniciar sesión en terminal (correo electrónico o QR) Los usuarios podrán inicia…" at bounding box center [77, 133] width 5 height 5
checkbox input "true"
click at [77, 152] on label "Acceso uso de terminal Los usuarios podrán acceder y utilizar la terminal para …" at bounding box center [159, 148] width 169 height 9
click at [77, 151] on input "Acceso uso de terminal Los usuarios podrán acceder y utilizar la terminal para …" at bounding box center [77, 148] width 5 height 5
checkbox input "true"
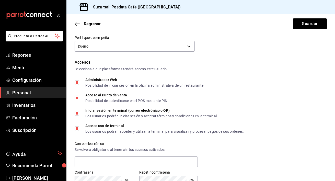
scroll to position [116, 0]
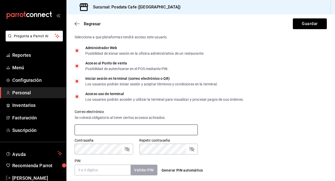
click at [90, 129] on input "text" at bounding box center [136, 129] width 123 height 11
type input "[EMAIL_ADDRESS][DOMAIN_NAME]"
click at [97, 140] on label "Contraseña" at bounding box center [104, 140] width 58 height 4
click at [186, 149] on div "Repetir contraseña" at bounding box center [168, 148] width 58 height 11
click at [189, 150] on icon "passwordField" at bounding box center [191, 149] width 6 height 6
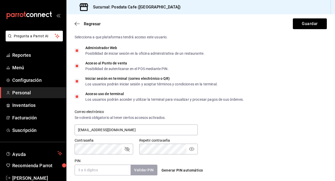
click at [190, 150] on icon "passwordField" at bounding box center [191, 149] width 6 height 6
click at [115, 169] on input "PIN" at bounding box center [103, 169] width 56 height 11
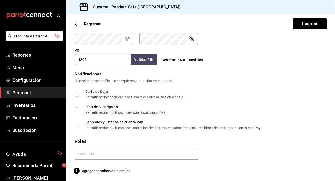
scroll to position [227, 0]
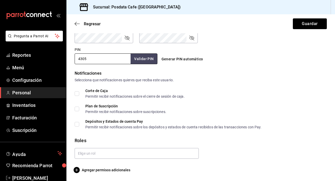
type input "4305"
click at [78, 93] on input "Corte de Caja Permitir recibir notificaciones sobre el cierre de sesión de caja." at bounding box center [77, 93] width 5 height 5
checkbox input "true"
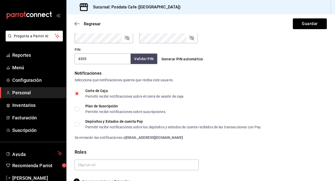
click at [77, 108] on input "Plan de Suscripción Permitir recibir notificaciones sobre suscripciones." at bounding box center [77, 108] width 5 height 5
checkbox input "true"
click at [79, 123] on input "Depósitos y Estados de cuenta Pay Permitir recibir notificaciones sobre los dep…" at bounding box center [77, 124] width 5 height 5
checkbox input "true"
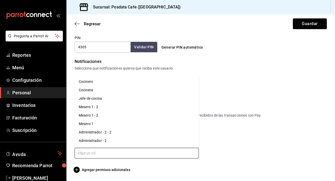
click at [118, 156] on input "text" at bounding box center [137, 152] width 124 height 11
click at [116, 140] on li "Administrador - 2" at bounding box center [137, 140] width 124 height 8
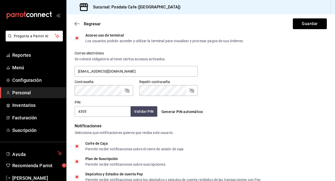
scroll to position [255, 0]
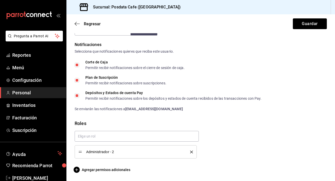
click at [153, 151] on span "Administrador - 2" at bounding box center [134, 152] width 96 height 4
click at [311, 25] on button "Guardar" at bounding box center [309, 23] width 34 height 11
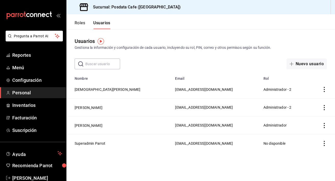
click at [322, 124] on icon "actions" at bounding box center [323, 125] width 5 height 5
click at [247, 129] on div at bounding box center [167, 90] width 335 height 181
click at [263, 126] on span "Administrador" at bounding box center [274, 125] width 23 height 4
click at [294, 63] on span "button" at bounding box center [292, 64] width 6 height 4
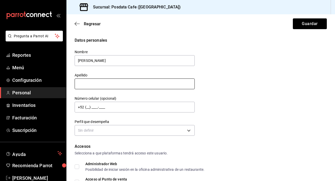
type input "[PERSON_NAME]"
click at [135, 80] on input "text" at bounding box center [135, 83] width 120 height 11
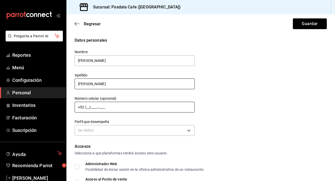
type input "[PERSON_NAME]"
click at [105, 108] on input "+52 (__) ____-____" at bounding box center [135, 107] width 120 height 11
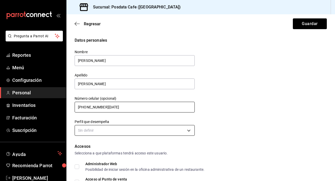
type input "[PHONE_NUMBER][DATE]"
click at [105, 130] on body "Pregunta a Parrot AI Reportes Menú Configuración Personal Inventarios Facturaci…" at bounding box center [167, 90] width 335 height 181
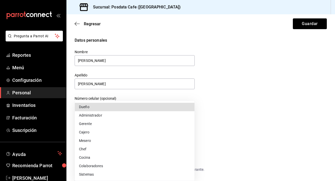
click at [131, 124] on li "Gerente" at bounding box center [134, 123] width 119 height 8
type input "MANAGER"
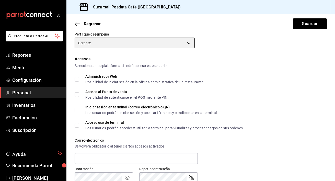
scroll to position [88, 0]
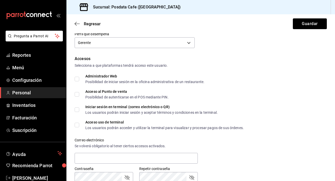
click at [78, 124] on input "Acceso uso de terminal Los usuarios podrán acceder y utilizar la terminal para …" at bounding box center [77, 124] width 5 height 5
checkbox input "true"
click at [97, 157] on input "text" at bounding box center [136, 158] width 123 height 11
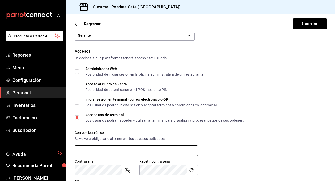
scroll to position [96, 0]
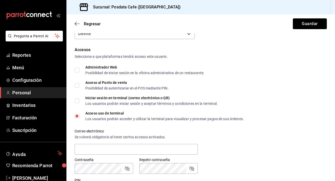
click at [77, 85] on input "Acceso al Punto de venta Posibilidad de autenticarse en el POS mediante PIN." at bounding box center [77, 85] width 5 height 5
checkbox input "true"
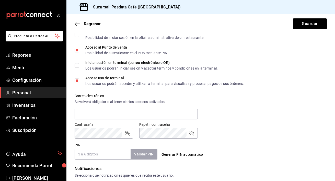
scroll to position [132, 0]
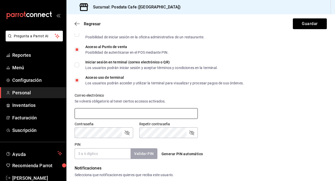
click at [147, 108] on input "text" at bounding box center [136, 113] width 123 height 11
type input "[EMAIL_ADDRESS][DOMAIN_NAME]"
click at [128, 133] on icon "passwordField" at bounding box center [127, 132] width 5 height 5
click at [128, 133] on icon "passwordField" at bounding box center [127, 132] width 6 height 6
click at [128, 133] on icon "passwordField" at bounding box center [127, 132] width 5 height 5
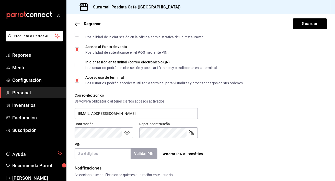
click at [128, 133] on icon "passwordField" at bounding box center [127, 132] width 6 height 6
click at [191, 132] on icon "passwordField" at bounding box center [191, 132] width 6 height 6
click at [191, 132] on icon "passwordField" at bounding box center [191, 133] width 5 height 4
click at [102, 153] on input "PIN" at bounding box center [103, 153] width 56 height 11
type input "2806"
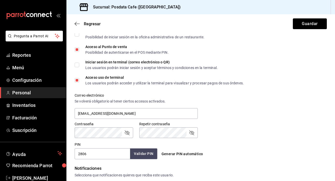
click at [146, 154] on button "Validar PIN" at bounding box center [143, 153] width 27 height 11
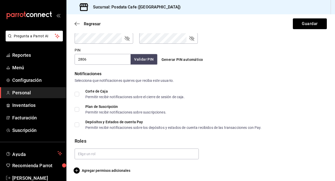
scroll to position [227, 0]
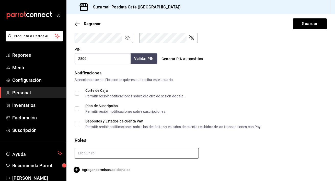
click at [100, 152] on input "text" at bounding box center [137, 152] width 124 height 11
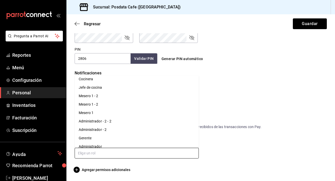
scroll to position [16, 0]
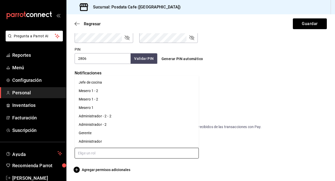
click at [92, 130] on li "Gerente" at bounding box center [137, 133] width 124 height 8
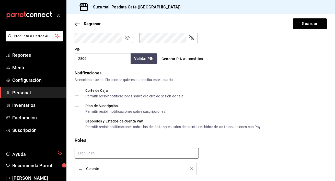
checkbox input "true"
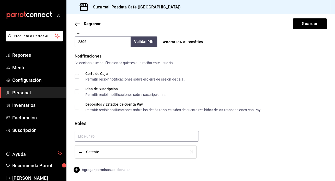
click at [74, 169] on icon "button" at bounding box center [76, 169] width 6 height 6
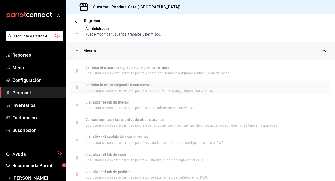
scroll to position [66, 0]
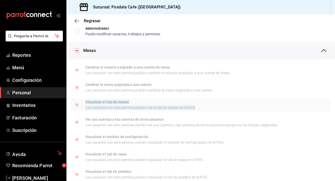
click at [121, 109] on div "Los usuarios con este permiso podrán ver el tab de mesas en el POS." at bounding box center [140, 108] width 110 height 4
click at [117, 106] on div "Los usuarios con este permiso podrán ver el tab de mesas en el POS." at bounding box center [140, 108] width 110 height 4
click at [79, 106] on input "Visualizar el tab de mesas Los usuarios con este permiso podrán ver el tab de m…" at bounding box center [77, 104] width 5 height 5
checkbox input "true"
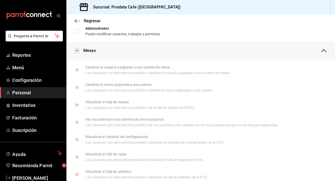
click at [326, 47] on div "Mesas" at bounding box center [204, 50] width 243 height 17
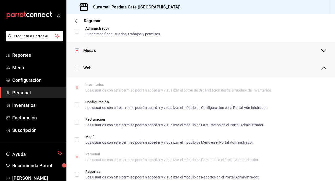
click at [326, 47] on div "Mesas" at bounding box center [204, 50] width 243 height 17
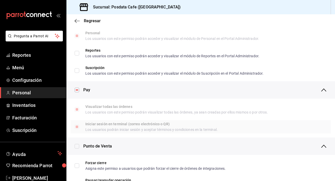
scroll to position [318, 0]
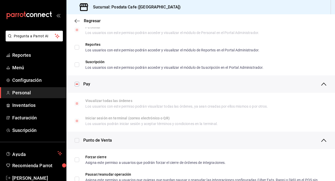
click at [77, 83] on input "checkbox" at bounding box center [77, 84] width 5 height 5
click at [78, 84] on input "checkbox" at bounding box center [77, 84] width 5 height 5
checkbox input "true"
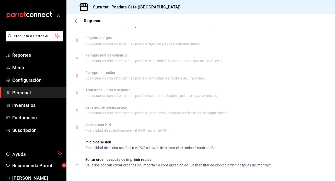
scroll to position [0, 0]
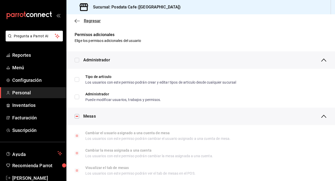
click at [76, 20] on icon "button" at bounding box center [77, 21] width 5 height 5
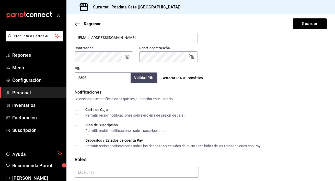
scroll to position [244, 0]
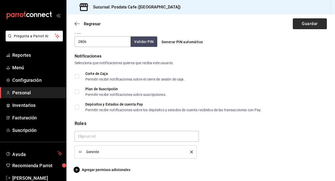
click at [314, 27] on button "Guardar" at bounding box center [309, 23] width 34 height 11
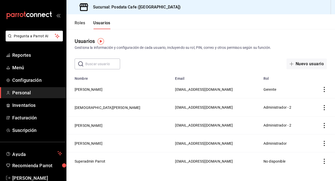
click at [79, 23] on button "Roles" at bounding box center [80, 24] width 10 height 9
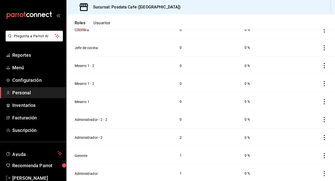
scroll to position [78, 0]
click at [89, 171] on button "Administrador" at bounding box center [86, 173] width 23 height 5
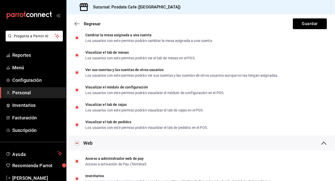
scroll to position [233, 0]
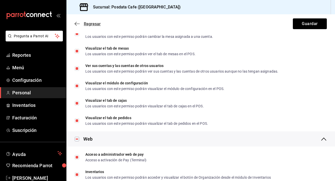
click at [78, 22] on icon "button" at bounding box center [77, 23] width 5 height 5
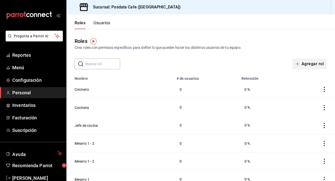
click at [302, 67] on button "Agregar rol" at bounding box center [309, 63] width 34 height 11
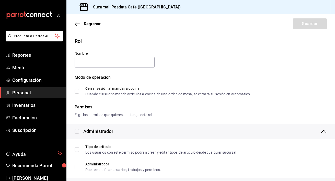
click at [79, 21] on div "Regresar Guardar" at bounding box center [200, 23] width 268 height 19
click at [78, 22] on icon "button" at bounding box center [77, 23] width 5 height 5
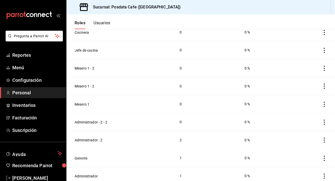
scroll to position [78, 0]
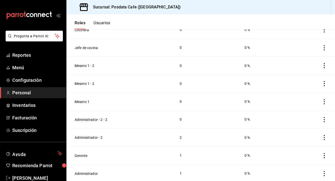
click at [325, 154] on icon "actions" at bounding box center [323, 155] width 5 height 5
click at [81, 153] on div at bounding box center [167, 90] width 335 height 181
click at [82, 155] on button "Gerente" at bounding box center [81, 155] width 13 height 5
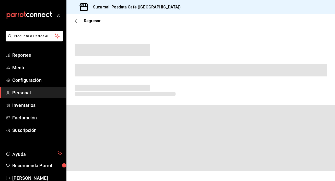
click at [82, 155] on span at bounding box center [200, 138] width 268 height 66
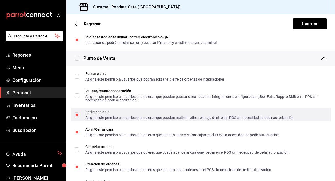
scroll to position [580, 0]
click at [78, 114] on input "Retirar de caja Asigna este permiso a usuarios que quieras que puedan realizar …" at bounding box center [77, 114] width 5 height 5
checkbox input "false"
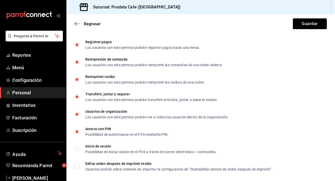
scroll to position [932, 0]
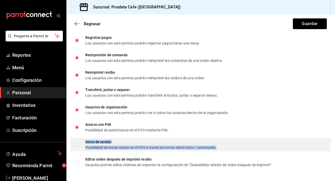
click at [125, 147] on div "Posibilidad de iniciar sesión en el POS a través de correo electrónico / contra…" at bounding box center [150, 147] width 131 height 4
checkbox input "true"
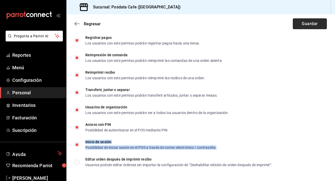
click at [317, 22] on button "Guardar" at bounding box center [309, 23] width 34 height 11
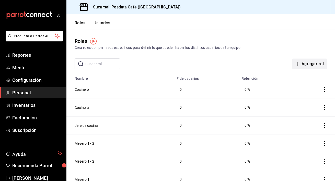
click at [306, 67] on button "Agregar rol" at bounding box center [309, 63] width 34 height 11
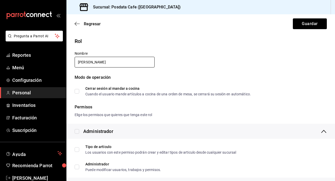
type input "J"
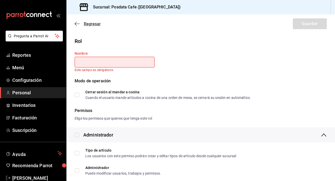
click at [77, 22] on icon "button" at bounding box center [77, 23] width 5 height 5
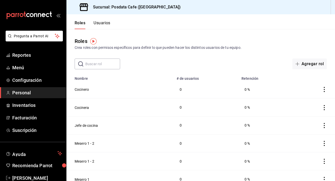
click at [102, 21] on button "Usuarios" at bounding box center [101, 24] width 17 height 9
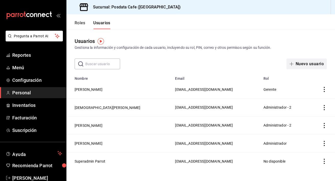
click at [299, 62] on button "Nuevo usuario" at bounding box center [306, 63] width 40 height 11
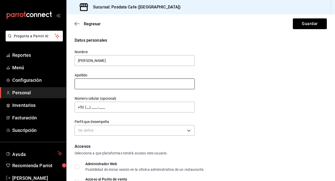
type input "[PERSON_NAME]"
click at [133, 84] on input "text" at bounding box center [135, 83] width 120 height 11
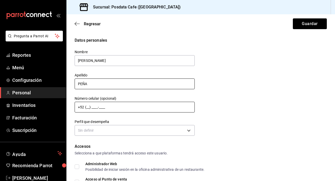
type input "PEÑA"
click at [87, 104] on input "+52 (__) ____-____" at bounding box center [135, 107] width 120 height 11
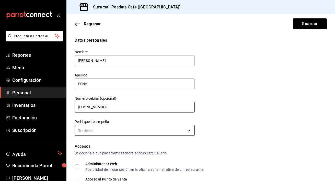
type input "[PHONE_NUMBER]"
click at [120, 126] on body "Pregunta a Parrot AI Reportes Menú Configuración Personal Inventarios Facturaci…" at bounding box center [167, 90] width 335 height 181
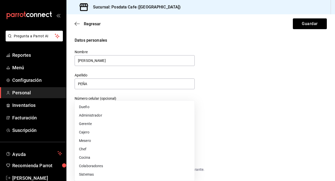
click at [141, 159] on li "Cocina" at bounding box center [134, 157] width 119 height 8
type input "KITCHEN"
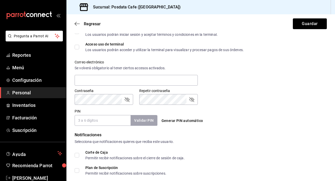
scroll to position [168, 0]
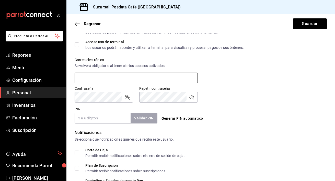
click at [122, 76] on input "text" at bounding box center [136, 77] width 123 height 11
type input "J"
type input "[EMAIL_ADDRESS][DOMAIN_NAME]"
click at [125, 96] on icon "passwordField" at bounding box center [127, 97] width 5 height 5
click at [125, 96] on icon "passwordField" at bounding box center [127, 97] width 6 height 6
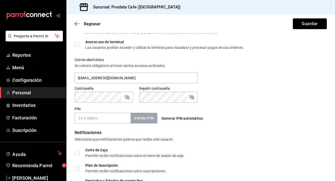
click at [125, 96] on icon "passwordField" at bounding box center [127, 97] width 5 height 5
click at [125, 96] on icon "passwordField" at bounding box center [127, 97] width 6 height 6
click at [129, 97] on icon "passwordField" at bounding box center [127, 97] width 6 height 6
click at [192, 98] on icon "passwordField" at bounding box center [191, 97] width 5 height 5
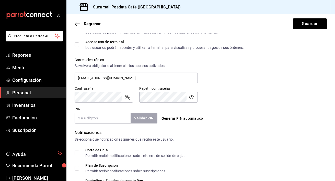
click at [192, 98] on icon "passwordField" at bounding box center [191, 97] width 6 height 6
click at [116, 120] on input "PIN" at bounding box center [103, 118] width 56 height 11
type input "2003"
click at [134, 120] on button "Validar PIN" at bounding box center [143, 118] width 27 height 11
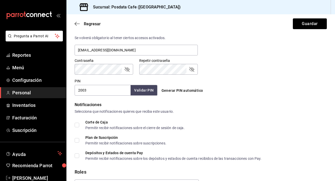
scroll to position [227, 0]
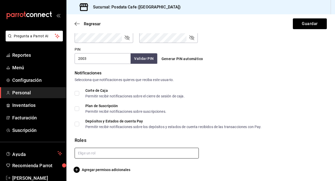
click at [156, 152] on input "text" at bounding box center [137, 152] width 124 height 11
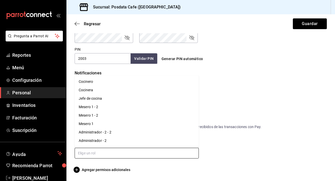
click at [136, 80] on li "Cocinero" at bounding box center [137, 81] width 124 height 8
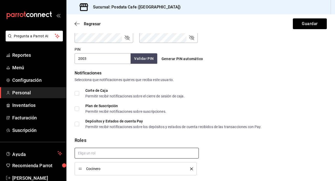
scroll to position [244, 0]
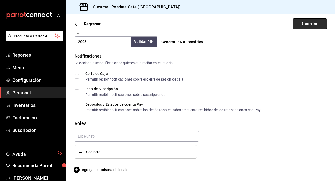
click at [312, 23] on button "Guardar" at bounding box center [309, 23] width 34 height 11
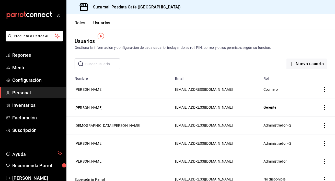
scroll to position [6, 0]
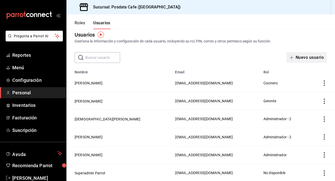
click at [294, 57] on span "button" at bounding box center [292, 57] width 6 height 4
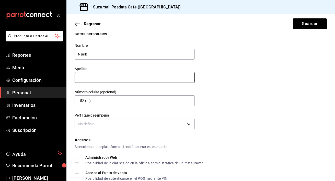
type input "Nijaib"
click at [142, 78] on input "text" at bounding box center [135, 77] width 120 height 11
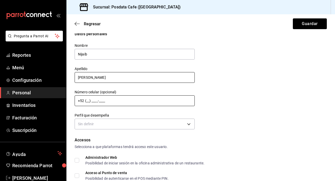
type input "[PERSON_NAME]"
click at [89, 100] on input "+52 (__) ____-____" at bounding box center [135, 100] width 120 height 11
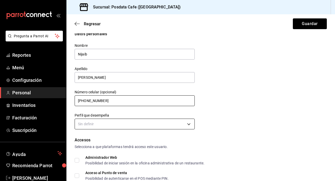
type input "[PHONE_NUMBER]"
click at [91, 123] on body "Pregunta a Parrot AI Reportes Menú Configuración Personal Inventarios Facturaci…" at bounding box center [167, 90] width 335 height 181
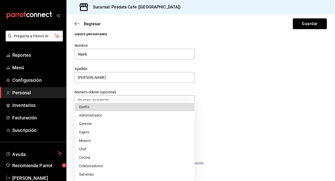
click at [245, 75] on div at bounding box center [167, 90] width 335 height 181
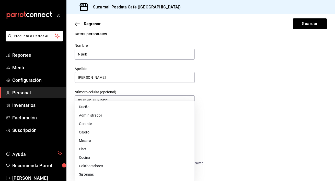
click at [175, 121] on body "Pregunta a Parrot AI Reportes Menú Configuración Personal Inventarios Facturaci…" at bounding box center [167, 90] width 335 height 181
click at [147, 140] on li "Mesero" at bounding box center [134, 140] width 119 height 8
type input "WAITER"
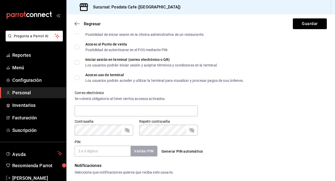
scroll to position [153, 0]
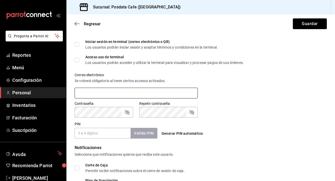
click at [135, 96] on input "text" at bounding box center [136, 93] width 123 height 11
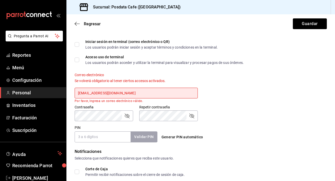
type input "[EMAIL_ADDRESS][DOMAIN_NAME]"
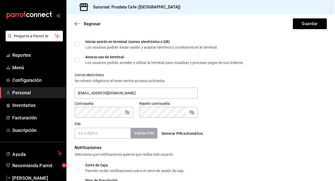
click at [108, 134] on input "PIN" at bounding box center [103, 133] width 56 height 11
type input "6"
type input "134340"
click at [139, 135] on button "Validar PIN" at bounding box center [143, 133] width 27 height 11
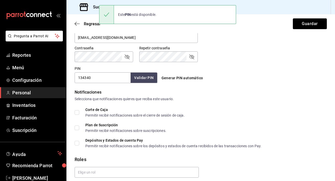
scroll to position [227, 0]
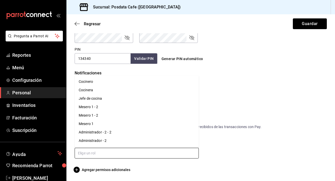
click at [150, 152] on input "text" at bounding box center [137, 152] width 124 height 11
click at [127, 122] on li "Mesero 1" at bounding box center [137, 123] width 124 height 8
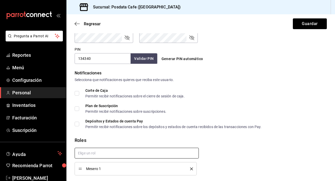
scroll to position [244, 0]
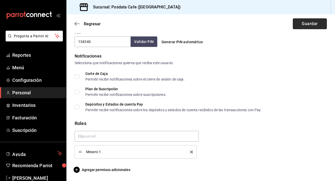
click at [313, 26] on button "Guardar" at bounding box center [309, 23] width 34 height 11
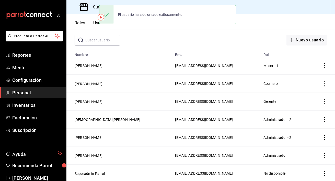
scroll to position [24, 0]
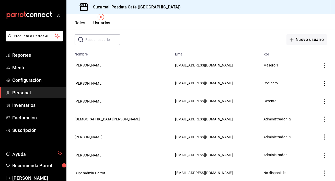
click at [322, 152] on icon "actions" at bounding box center [323, 154] width 5 height 5
click at [169, 154] on div at bounding box center [167, 90] width 335 height 181
click at [175, 154] on span "[EMAIL_ADDRESS][DOMAIN_NAME]" at bounding box center [204, 155] width 58 height 4
click at [182, 158] on td "[EMAIL_ADDRESS][DOMAIN_NAME]" at bounding box center [216, 155] width 88 height 18
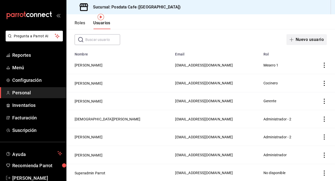
click at [307, 41] on button "Nuevo usuario" at bounding box center [306, 39] width 40 height 11
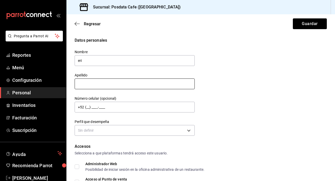
type input "eri"
click at [111, 85] on input "text" at bounding box center [135, 83] width 120 height 11
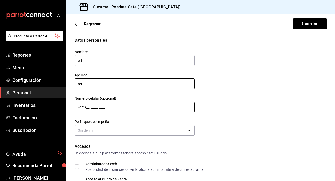
type input "rer"
click at [101, 109] on input "+52 (__) ____-____" at bounding box center [135, 107] width 120 height 11
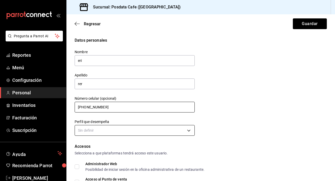
type input "[PHONE_NUMBER]"
click at [98, 130] on body "Pregunta a Parrot AI Reportes Menú Configuración Personal Inventarios Facturaci…" at bounding box center [167, 90] width 335 height 181
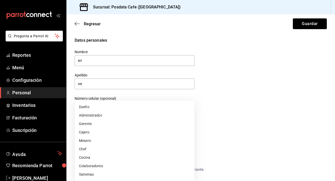
click at [106, 147] on li "Chef" at bounding box center [134, 149] width 119 height 8
type input "CHEF"
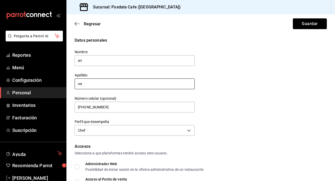
drag, startPoint x: 138, startPoint y: 87, endPoint x: 58, endPoint y: 87, distance: 80.6
click at [58, 87] on div "Pregunta a Parrot AI Reportes Menú Configuración Personal Inventarios Facturaci…" at bounding box center [167, 90] width 335 height 181
type input "r"
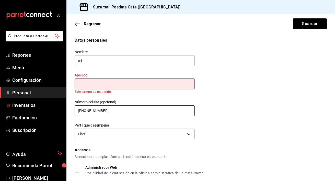
drag, startPoint x: 130, startPoint y: 112, endPoint x: 58, endPoint y: 111, distance: 72.0
click at [58, 111] on div "Pregunta a Parrot AI Reportes Menú Configuración Personal Inventarios Facturaci…" at bounding box center [167, 90] width 335 height 181
type input "+52 (__) ____-____"
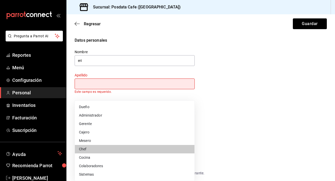
click at [91, 137] on body "Pregunta a Parrot AI Reportes Menú Configuración Personal Inventarios Facturaci…" at bounding box center [167, 90] width 335 height 181
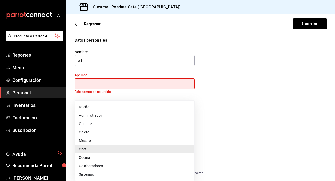
click at [124, 59] on div at bounding box center [167, 90] width 335 height 181
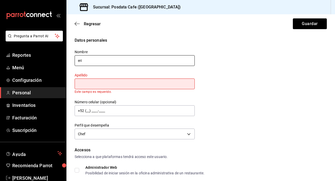
click at [122, 63] on input "eri" at bounding box center [135, 60] width 120 height 11
type input "e"
click at [122, 61] on input "text" at bounding box center [135, 60] width 120 height 11
type input "[PERSON_NAME]"
click at [134, 82] on input "text" at bounding box center [135, 83] width 120 height 11
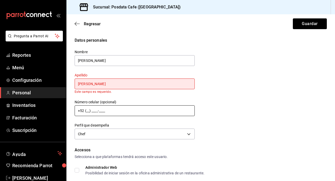
type input "[PERSON_NAME]"
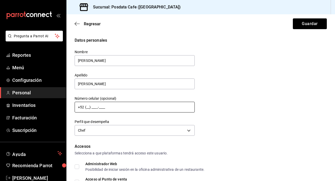
click at [87, 111] on input "+52 (__) ____-____" at bounding box center [135, 107] width 120 height 11
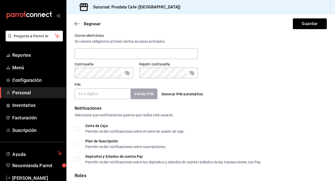
scroll to position [195, 0]
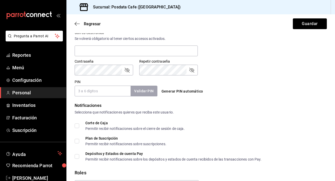
type input "[PHONE_NUMBER]"
click at [92, 57] on div "Correo electrónico Se volverá obligatorio al tener ciertos accesos activados." at bounding box center [136, 43] width 123 height 27
click at [97, 50] on input "text" at bounding box center [136, 50] width 123 height 11
click at [99, 51] on input "eri" at bounding box center [136, 50] width 123 height 11
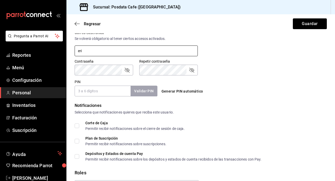
click at [99, 51] on input "eri" at bounding box center [136, 50] width 123 height 11
click at [103, 53] on input "eri" at bounding box center [136, 50] width 123 height 11
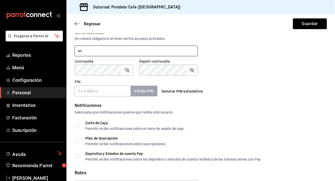
click at [103, 53] on input "eri" at bounding box center [136, 50] width 123 height 11
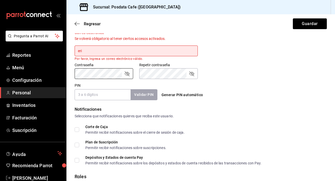
click at [110, 54] on input "eri" at bounding box center [136, 50] width 123 height 11
type input "[EMAIL_ADDRESS][DOMAIN_NAME]"
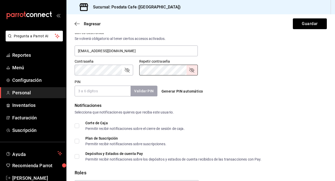
click at [108, 91] on input "PIN" at bounding box center [103, 90] width 56 height 11
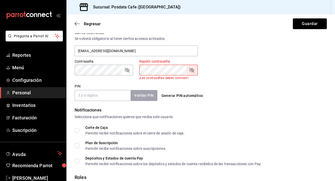
click at [127, 71] on icon "passwordField" at bounding box center [127, 70] width 6 height 6
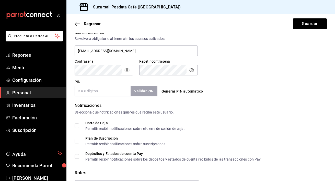
click at [124, 72] on div "Contraseña" at bounding box center [104, 70] width 58 height 11
click at [125, 71] on icon "passwordField" at bounding box center [127, 70] width 6 height 6
click at [121, 90] on input "PIN" at bounding box center [103, 90] width 56 height 11
type input "0515"
click at [137, 90] on button "Validar PIN" at bounding box center [143, 90] width 27 height 11
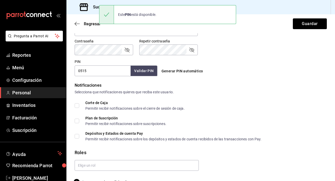
scroll to position [227, 0]
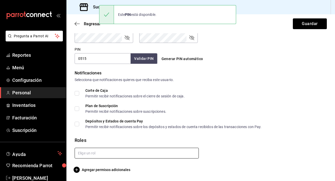
click at [120, 156] on input "text" at bounding box center [137, 152] width 124 height 11
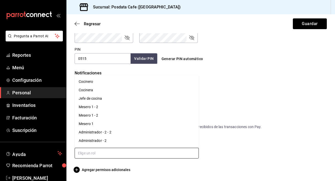
click at [130, 97] on li "Jefe de cocina" at bounding box center [137, 98] width 124 height 8
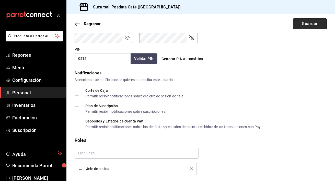
click at [314, 26] on button "Guardar" at bounding box center [309, 23] width 34 height 11
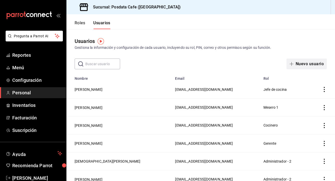
click at [314, 62] on button "Nuevo usuario" at bounding box center [306, 63] width 40 height 11
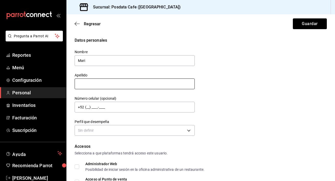
type input "Mari"
click at [158, 84] on input "text" at bounding box center [135, 83] width 120 height 11
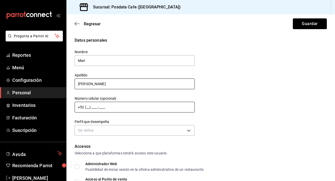
type input "[PERSON_NAME]"
click at [140, 110] on input "+52 (__) ____-____" at bounding box center [135, 107] width 120 height 11
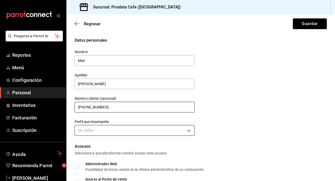
type input "[PHONE_NUMBER]"
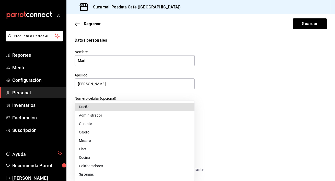
click at [157, 135] on body "Pregunta a Parrot AI Reportes Menú Configuración Personal Inventarios Facturaci…" at bounding box center [167, 90] width 335 height 181
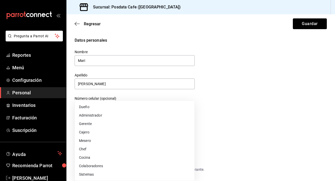
click at [159, 156] on li "Cocina" at bounding box center [134, 157] width 119 height 8
type input "KITCHEN"
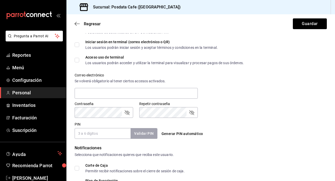
scroll to position [163, 0]
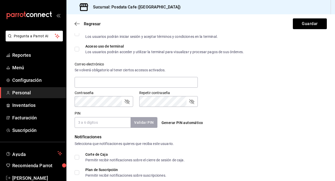
click at [99, 126] on input "PIN" at bounding box center [103, 122] width 56 height 11
type input "123"
click at [148, 121] on button "Validar PIN" at bounding box center [143, 122] width 27 height 11
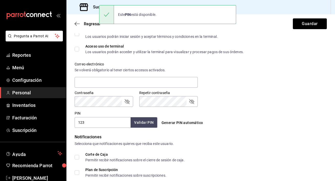
scroll to position [227, 0]
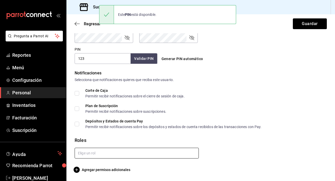
click at [157, 155] on input "text" at bounding box center [137, 152] width 124 height 11
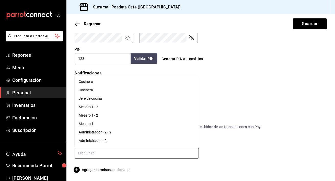
click at [144, 90] on li "Cocinera" at bounding box center [137, 90] width 124 height 8
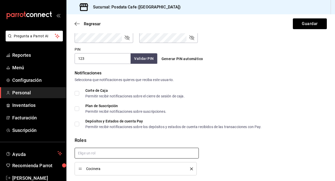
scroll to position [244, 0]
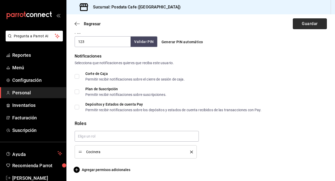
click at [298, 23] on button "Guardar" at bounding box center [309, 23] width 34 height 11
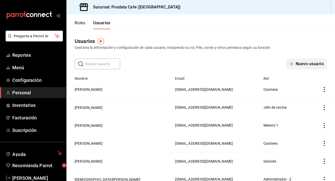
click at [302, 65] on button "Nuevo usuario" at bounding box center [306, 63] width 40 height 11
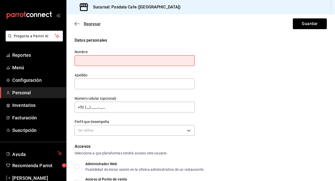
click at [77, 23] on icon "button" at bounding box center [77, 23] width 5 height 5
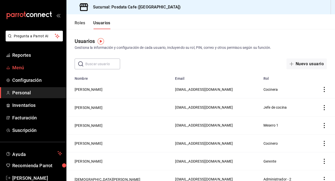
click at [37, 67] on span "Menú" at bounding box center [37, 67] width 50 height 7
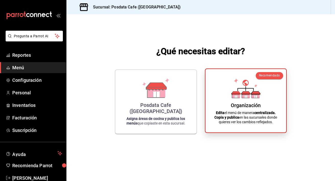
click at [263, 81] on div "Organización Edita el menú de manera centralizada. Copia y publica en las sucur…" at bounding box center [245, 100] width 68 height 55
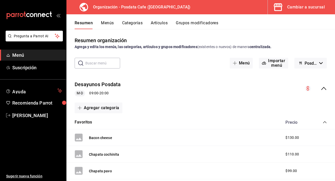
scroll to position [33, 0]
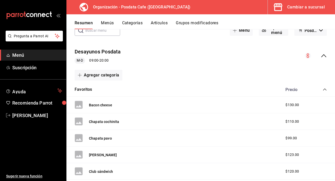
click at [242, 108] on div "Bacon cheese $130.00" at bounding box center [200, 104] width 268 height 17
click at [321, 89] on div "Precio" at bounding box center [303, 89] width 46 height 5
click at [325, 89] on icon "collapse-category-row" at bounding box center [324, 89] width 4 height 4
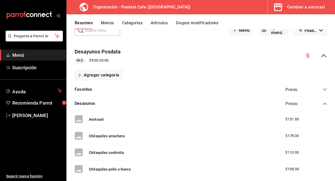
click at [325, 102] on icon "collapse-category-row" at bounding box center [324, 104] width 4 height 4
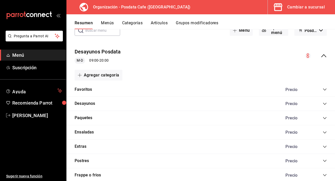
scroll to position [0, 0]
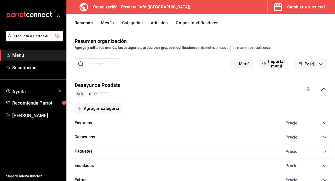
click at [110, 23] on button "Menús" at bounding box center [107, 24] width 13 height 9
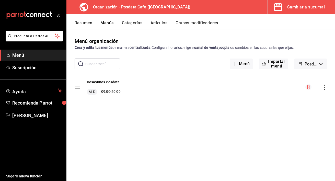
click at [314, 64] on span "Posdata Cafe - Borrador" at bounding box center [310, 64] width 13 height 5
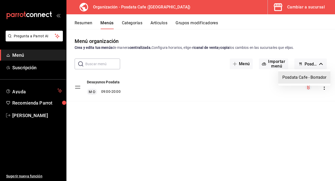
click at [210, 86] on div at bounding box center [167, 90] width 335 height 181
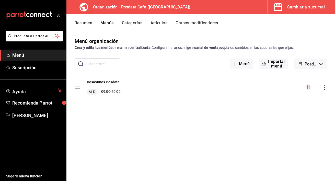
click at [323, 89] on icon "actions" at bounding box center [323, 86] width 5 height 5
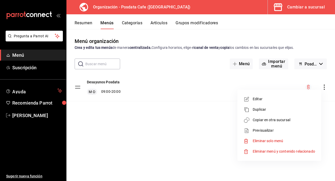
click at [278, 103] on li "Editar" at bounding box center [279, 99] width 80 height 10
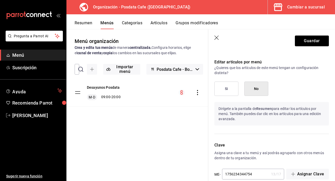
scroll to position [367, 0]
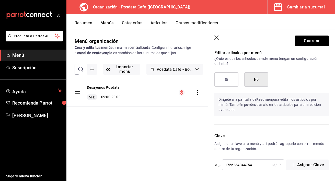
click at [218, 41] on header "Guardar" at bounding box center [271, 39] width 127 height 21
click at [307, 4] on div "Cambiar a sucursal" at bounding box center [306, 7] width 38 height 7
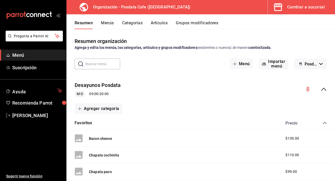
click at [45, 55] on span "Menú" at bounding box center [37, 55] width 50 height 7
click at [319, 9] on div "Cambiar a sucursal" at bounding box center [306, 7] width 38 height 7
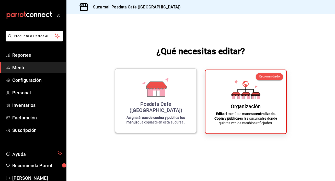
click at [181, 85] on div "Posdata Cafe ([GEOGRAPHIC_DATA]) Asigna áreas de cocina y publica los menús que…" at bounding box center [155, 101] width 69 height 56
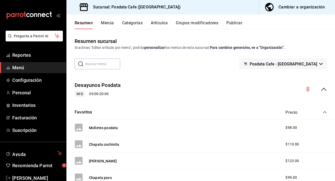
click at [302, 9] on div "Cambiar a organización" at bounding box center [301, 7] width 46 height 7
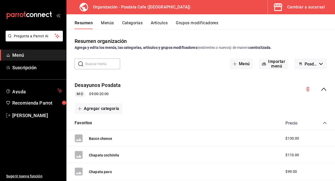
click at [109, 26] on button "Menús" at bounding box center [107, 24] width 13 height 9
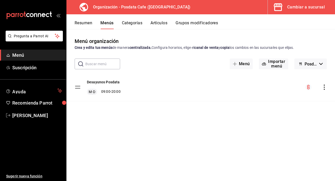
click at [225, 85] on div "Desayunos Posdata M-D 09:00 - 20:00" at bounding box center [200, 87] width 268 height 28
click at [77, 86] on tbody "Desayunos Posdata M-D 09:00 - 20:00" at bounding box center [200, 87] width 268 height 28
click at [78, 86] on tbody "Desayunos Posdata M-D 09:00 - 20:00" at bounding box center [200, 87] width 268 height 28
click at [105, 83] on button "Desayunos Posdata" at bounding box center [103, 81] width 33 height 5
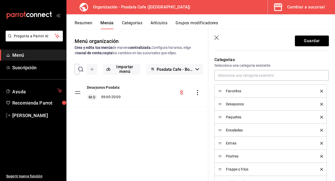
scroll to position [157, 0]
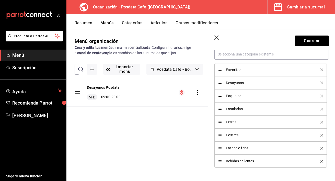
click at [236, 70] on span "Favoritos" at bounding box center [269, 70] width 87 height 4
click at [252, 71] on span "Favoritos" at bounding box center [269, 70] width 87 height 4
click at [218, 70] on li "Favoritos" at bounding box center [270, 69] width 112 height 13
click at [233, 70] on span "Favoritos" at bounding box center [269, 70] width 87 height 4
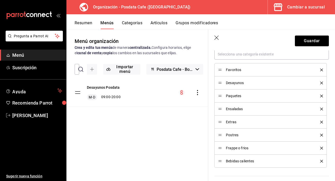
click at [247, 70] on span "Favoritos" at bounding box center [269, 70] width 87 height 4
click at [244, 80] on div "Desayunos" at bounding box center [270, 83] width 105 height 6
click at [245, 83] on span "Desayunos" at bounding box center [269, 83] width 87 height 4
click at [237, 83] on span "Desayunos" at bounding box center [269, 83] width 87 height 4
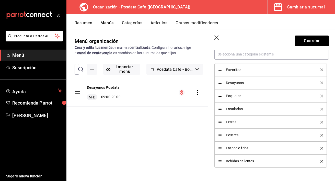
click at [256, 103] on li "Ensaladas" at bounding box center [270, 108] width 112 height 13
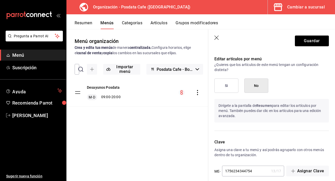
scroll to position [367, 0]
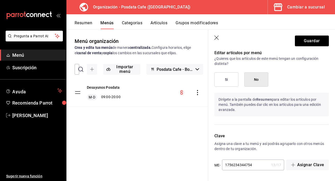
click at [217, 39] on icon "button" at bounding box center [216, 37] width 5 height 5
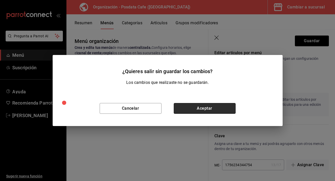
click at [185, 109] on button "Aceptar" at bounding box center [205, 108] width 62 height 11
checkbox input "false"
type input "1756327784629"
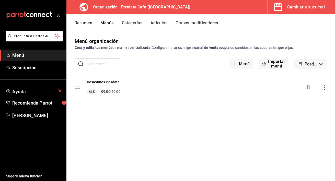
checkbox input "false"
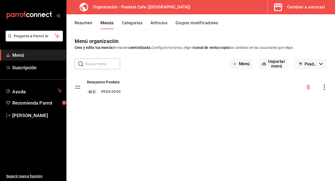
checkbox input "false"
click at [202, 24] on button "Grupos modificadores" at bounding box center [196, 24] width 42 height 9
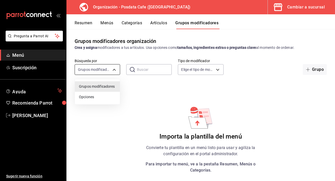
click at [105, 69] on body "Pregunta a Parrot AI Menú Suscripción Ayuda Recomienda Parrot Humberto Palma Su…" at bounding box center [167, 90] width 335 height 181
click at [204, 65] on div at bounding box center [167, 90] width 335 height 181
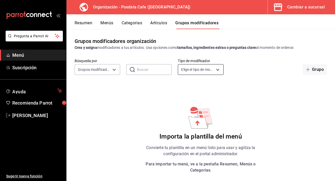
click at [202, 72] on body "Pregunta a Parrot AI Menú Suscripción Ayuda Recomienda Parrot Humberto Palma Su…" at bounding box center [167, 90] width 335 height 181
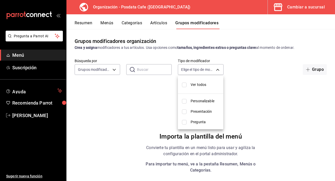
click at [231, 97] on div at bounding box center [167, 90] width 335 height 181
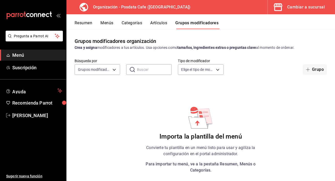
click at [161, 23] on button "Artículos" at bounding box center [158, 24] width 17 height 9
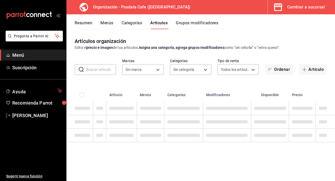
click at [138, 23] on button "Categorías" at bounding box center [131, 24] width 21 height 9
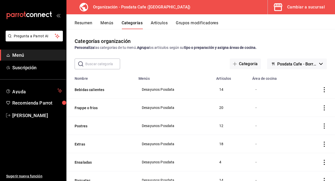
click at [106, 21] on button "Menús" at bounding box center [106, 24] width 13 height 9
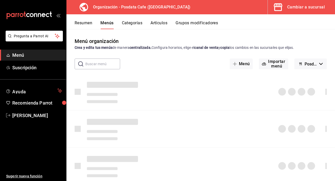
click at [146, 23] on div "Resumen Menús Categorías Artículos Grupos modificadores" at bounding box center [205, 24] width 260 height 9
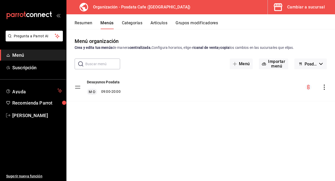
click at [130, 22] on button "Categorías" at bounding box center [132, 24] width 21 height 9
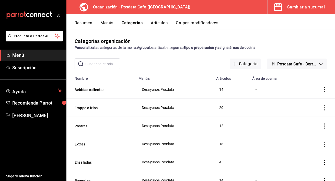
click at [325, 90] on icon "actions" at bounding box center [323, 89] width 5 height 5
click at [245, 97] on div at bounding box center [167, 90] width 335 height 181
click at [255, 91] on div "-" at bounding box center [275, 90] width 40 height 6
click at [95, 91] on button "Bebidas calientes" at bounding box center [100, 89] width 51 height 5
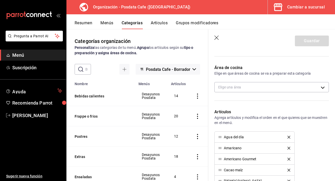
scroll to position [76, 0]
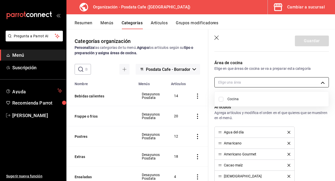
click at [238, 85] on body "Pregunta a Parrot AI Menú Suscripción Ayuda Recomienda Parrot Humberto Palma Su…" at bounding box center [167, 90] width 335 height 181
click at [171, 77] on div at bounding box center [167, 90] width 335 height 181
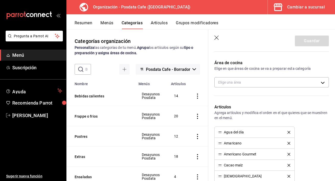
click at [216, 38] on icon "button" at bounding box center [216, 37] width 5 height 5
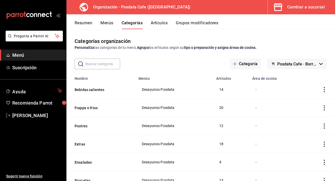
click at [110, 24] on button "Menús" at bounding box center [106, 24] width 13 height 9
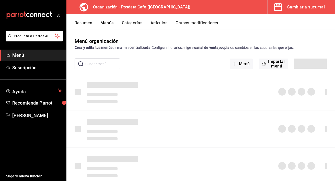
click at [85, 25] on button "Resumen" at bounding box center [84, 24] width 18 height 9
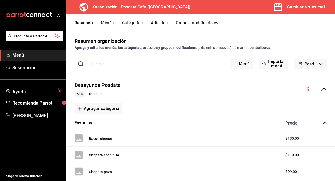
click at [29, 14] on icon "mailbox folders" at bounding box center [29, 15] width 46 height 8
click at [187, 26] on button "Grupos modificadores" at bounding box center [197, 24] width 42 height 9
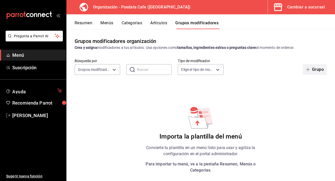
click at [314, 70] on button "Grupo" at bounding box center [314, 69] width 24 height 11
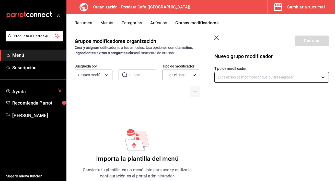
click at [268, 77] on body "Pregunta a Parrot AI Menú Suscripción Ayuda Recomienda Parrot Humberto Palma Su…" at bounding box center [167, 90] width 335 height 181
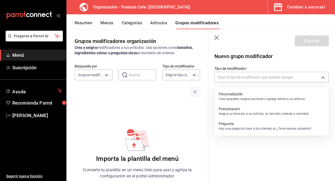
click at [253, 98] on p "Crea paquetes, asigna opciones o agrega extras a un artículo." at bounding box center [261, 98] width 87 height 5
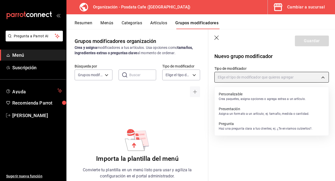
type input "CUSTOMIZABLE"
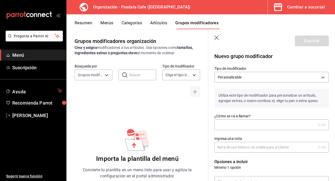
click at [237, 126] on input "¿Cómo se va a llamar?" at bounding box center [264, 124] width 101 height 10
type input "Tipo de salsa"
click at [238, 147] on input "Ingresa una nota" at bounding box center [264, 147] width 101 height 10
click at [253, 146] on input "Que salsa llevara para chilaquiles y e" at bounding box center [263, 147] width 99 height 10
click at [275, 147] on input "Que salsa llevara chilaquiles y e" at bounding box center [263, 147] width 99 height 10
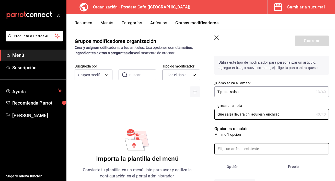
scroll to position [33, 0]
type input "Que salsa llevara chilaquiles y enchilad"
click at [279, 148] on input at bounding box center [271, 148] width 114 height 11
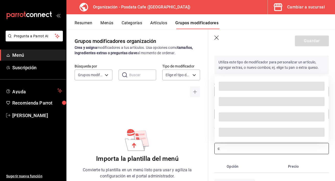
scroll to position [0, 0]
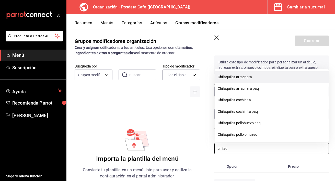
click at [266, 79] on li "Chilaquiles arrachera" at bounding box center [271, 76] width 114 height 11
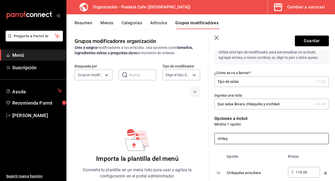
scroll to position [44, 0]
click at [274, 138] on input "chilaq" at bounding box center [271, 137] width 114 height 11
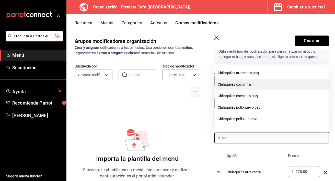
click at [252, 83] on li "Chilaquiles cochinita" at bounding box center [271, 84] width 114 height 11
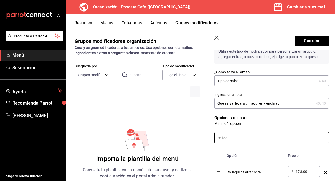
click at [244, 139] on input "chilaq" at bounding box center [271, 137] width 114 height 11
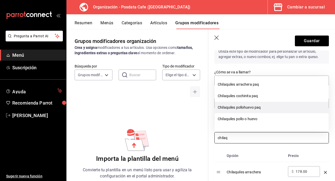
click at [252, 105] on li "Chilaquiles pollohuevo paq" at bounding box center [271, 107] width 114 height 11
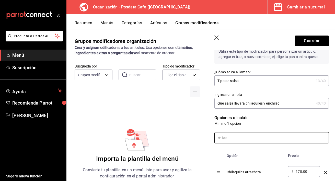
type input "chilaq"
click at [233, 126] on p "Mínimo 1 opción" at bounding box center [271, 123] width 114 height 5
click at [234, 121] on p "Mínimo 1 opción" at bounding box center [271, 123] width 114 height 5
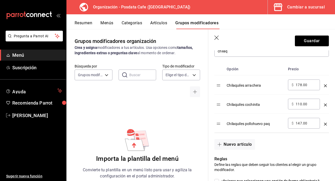
scroll to position [121, 0]
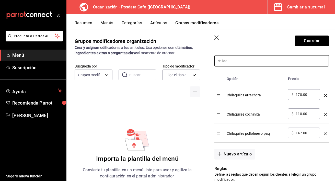
click at [247, 63] on input "chilaq" at bounding box center [271, 60] width 114 height 11
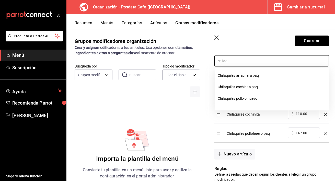
click at [257, 66] on input "chilaq" at bounding box center [271, 60] width 114 height 11
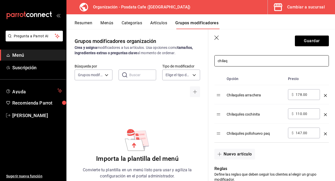
click at [257, 65] on input "chilaq" at bounding box center [271, 60] width 114 height 11
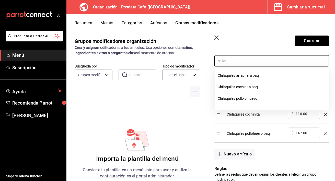
scroll to position [125, 0]
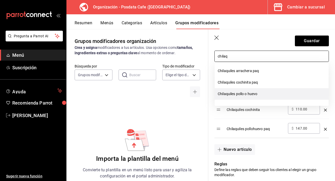
click at [254, 92] on li "Chilaquiles pollo o huevo" at bounding box center [271, 93] width 114 height 11
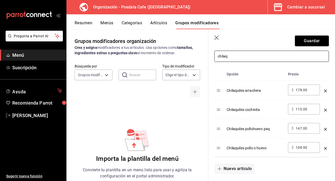
click at [255, 58] on input "chilaq" at bounding box center [271, 56] width 114 height 11
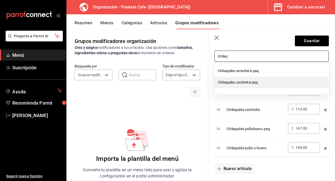
click at [248, 82] on li "Chilaquiles cochinita paq" at bounding box center [271, 82] width 114 height 11
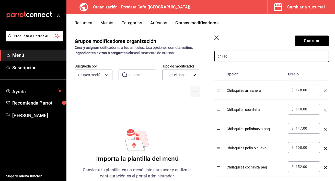
click at [253, 59] on input "chilaq" at bounding box center [271, 56] width 114 height 11
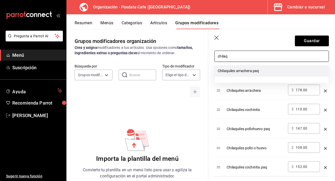
click at [250, 72] on li "Chilaquiles arrachera paq" at bounding box center [271, 70] width 114 height 11
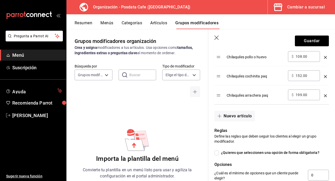
scroll to position [236, 0]
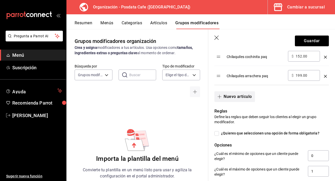
click at [238, 97] on button "Nuevo artículo" at bounding box center [234, 96] width 40 height 11
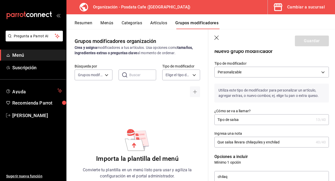
scroll to position [0, 0]
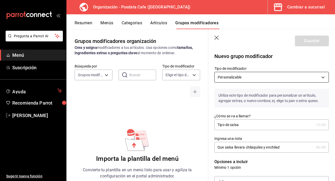
click at [259, 78] on body "Pregunta a Parrot AI Menú Suscripción Ayuda Recomienda Parrot Humberto Palma Su…" at bounding box center [167, 90] width 335 height 181
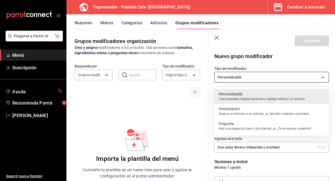
click at [259, 78] on div at bounding box center [167, 90] width 335 height 181
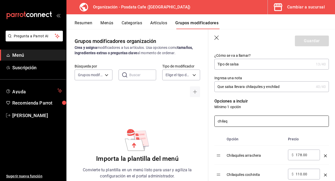
scroll to position [76, 0]
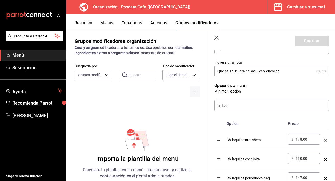
click at [324, 140] on icon "optionsTable" at bounding box center [325, 140] width 3 height 3
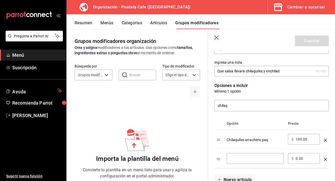
click at [324, 140] on icon "optionsTable" at bounding box center [325, 140] width 3 height 3
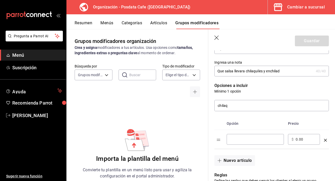
click at [258, 138] on input "optionsTable" at bounding box center [255, 139] width 50 height 5
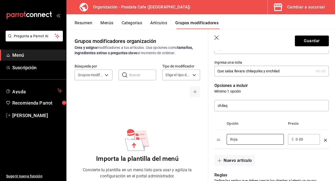
type input "Roja"
click at [252, 99] on div "chilaq" at bounding box center [268, 102] width 120 height 17
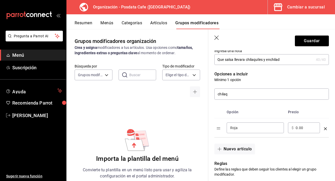
scroll to position [88, 0]
click at [218, 129] on table "Opción Precio Roja ​ ​ $ 0.00 ​" at bounding box center [271, 120] width 114 height 31
click at [222, 150] on span "button" at bounding box center [220, 148] width 6 height 4
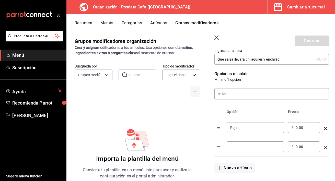
click at [235, 150] on div "​" at bounding box center [254, 146] width 57 height 11
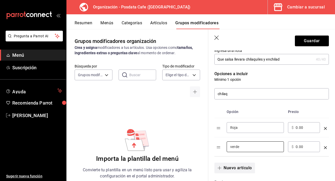
type input "verde"
click at [219, 168] on icon "button" at bounding box center [219, 168] width 4 height 4
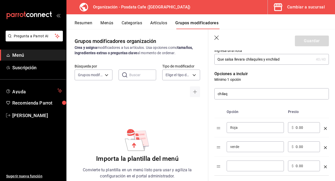
click at [238, 165] on input "optionsTable" at bounding box center [255, 165] width 50 height 5
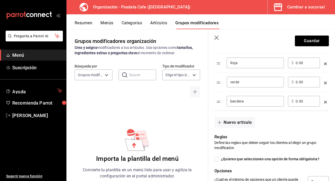
scroll to position [169, 0]
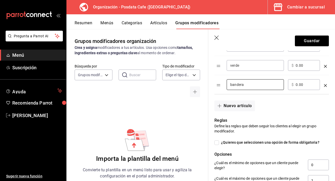
type input "bandera"
click at [217, 144] on input "¿Quieres que seleccionen una opción de forma obligatoria?" at bounding box center [216, 142] width 5 height 5
checkbox input "true"
type input "1"
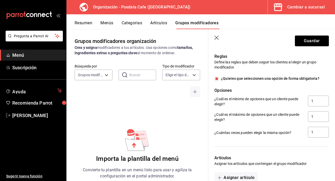
scroll to position [269, 0]
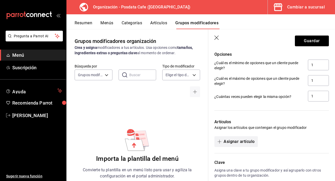
click at [247, 145] on button "Asignar artículo" at bounding box center [235, 141] width 43 height 11
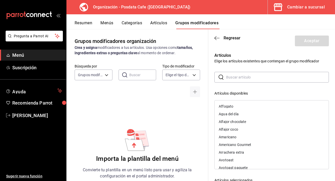
click at [251, 78] on input "text" at bounding box center [277, 77] width 103 height 10
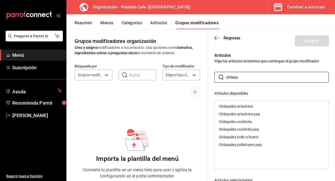
type input "chilaqu"
click at [248, 108] on div "Chilaquiles arrachera" at bounding box center [235, 106] width 34 height 4
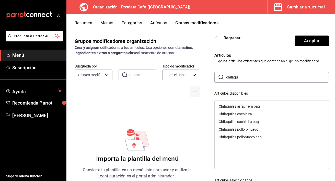
click at [253, 106] on div "Chilaquiles arrachera paq" at bounding box center [238, 106] width 41 height 4
click at [252, 107] on div "Chilaquiles cochinita" at bounding box center [234, 106] width 33 height 4
click at [252, 107] on div "Chilaquiles cochinita paq" at bounding box center [238, 106] width 40 height 4
click at [252, 107] on div "Chilaquiles pollo o huevo" at bounding box center [238, 106] width 40 height 4
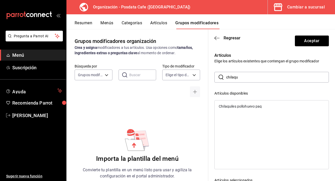
click at [252, 107] on div "Chilaquiles pollohuevo paq" at bounding box center [239, 106] width 43 height 4
click at [321, 42] on button "Aceptar" at bounding box center [311, 40] width 34 height 11
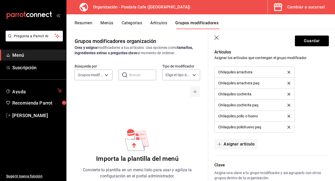
scroll to position [342, 0]
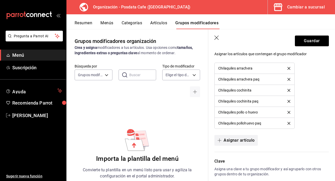
click at [236, 139] on button "Asignar artículo" at bounding box center [235, 140] width 43 height 11
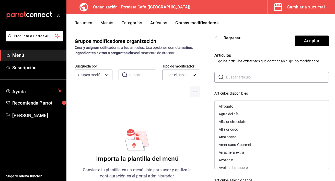
click at [245, 80] on input "text" at bounding box center [277, 77] width 103 height 10
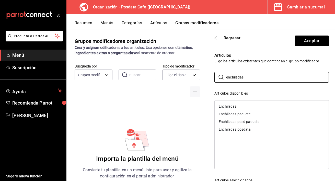
type input "enchiladas"
click at [235, 105] on div "Enchiladas" at bounding box center [227, 106] width 18 height 4
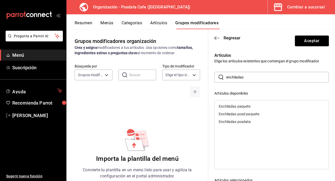
click at [235, 105] on div "Enchiladas paquete" at bounding box center [234, 106] width 32 height 4
click at [315, 43] on button "Aceptar" at bounding box center [311, 40] width 34 height 11
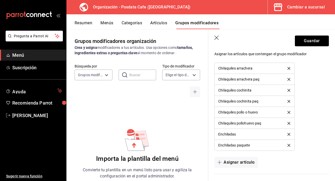
scroll to position [389, 0]
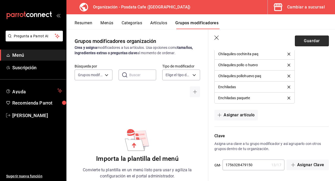
click at [311, 41] on button "Guardar" at bounding box center [311, 40] width 34 height 11
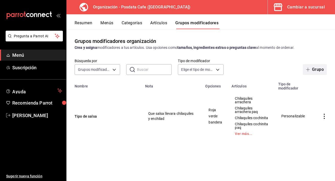
click at [315, 68] on button "Grupo" at bounding box center [314, 69] width 24 height 11
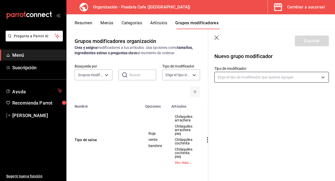
click at [266, 78] on body "Pregunta a Parrot AI Menú Suscripción Ayuda Recomienda Parrot Humberto Palma Su…" at bounding box center [167, 90] width 335 height 181
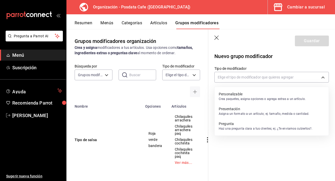
click at [259, 97] on p "Crea paquetes, asigna opciones o agrega extras a un artículo." at bounding box center [261, 98] width 87 height 5
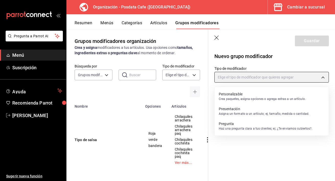
type input "CUSTOMIZABLE"
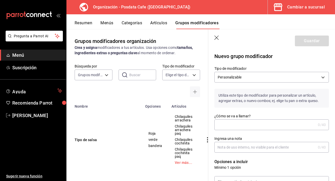
click at [245, 121] on input "¿Cómo se va a llamar?" at bounding box center [264, 124] width 101 height 10
type input "Pollo o Huevo"
click at [269, 145] on input "Ingresa una nota" at bounding box center [264, 147] width 101 height 10
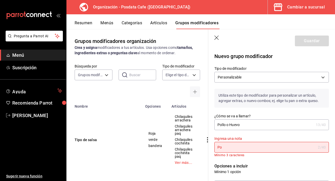
type input "P"
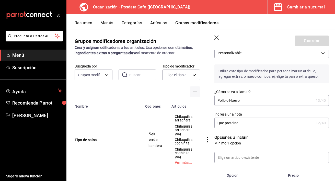
scroll to position [33, 0]
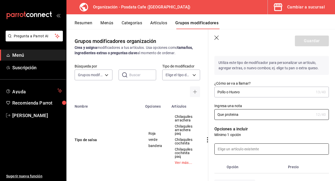
type input "Que proteina"
click at [287, 145] on input at bounding box center [271, 148] width 114 height 11
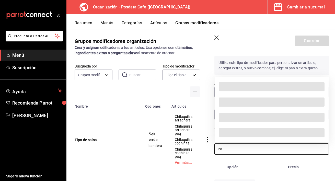
type input "P"
click at [280, 162] on th "Opción" at bounding box center [254, 167] width 61 height 12
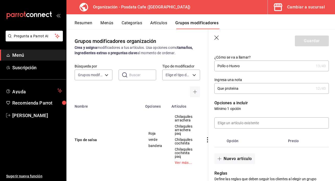
scroll to position [59, 0]
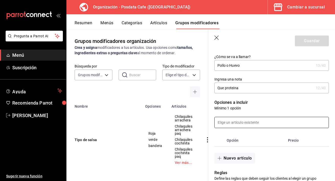
click at [265, 124] on input at bounding box center [271, 122] width 114 height 11
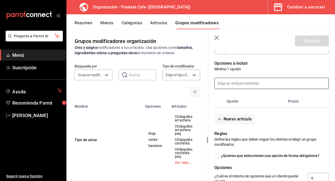
scroll to position [100, 0]
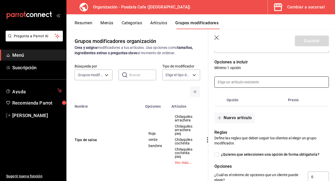
click at [244, 81] on input at bounding box center [271, 82] width 114 height 11
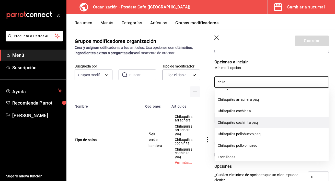
scroll to position [9, 0]
click at [258, 133] on li "Chilaquiles pollohuevo paq" at bounding box center [271, 133] width 114 height 11
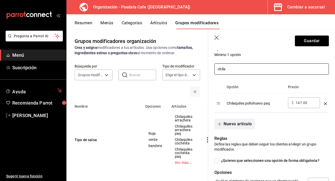
scroll to position [112, 0]
type input "chila"
click at [274, 105] on div "Chilaquiles pollohuevo paq" at bounding box center [254, 101] width 57 height 8
click at [263, 101] on div "Chilaquiles pollohuevo paq" at bounding box center [254, 101] width 57 height 8
click at [267, 104] on div "Chilaquiles pollohuevo paq" at bounding box center [254, 101] width 57 height 8
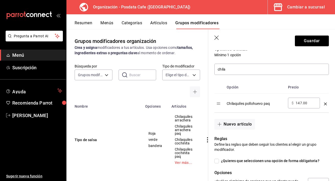
click at [322, 102] on td "optionsTable" at bounding box center [325, 102] width 7 height 19
click at [325, 104] on icon "optionsTable" at bounding box center [325, 103] width 3 height 3
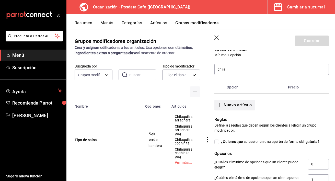
click at [224, 105] on button "Nuevo artículo" at bounding box center [234, 105] width 40 height 11
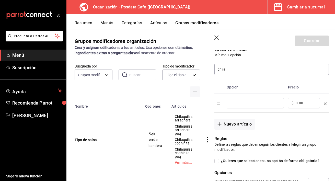
click at [240, 104] on input "optionsTable" at bounding box center [255, 102] width 50 height 5
type input "Pollo"
click at [219, 106] on table "Opción Precio Pollo ​ ​ $ 0.00 ​" at bounding box center [271, 96] width 114 height 31
click at [241, 124] on button "Nuevo artículo" at bounding box center [234, 124] width 40 height 11
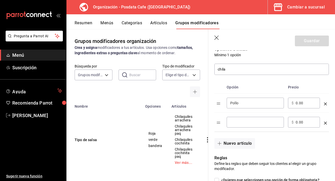
click at [248, 124] on input "optionsTable" at bounding box center [255, 121] width 50 height 5
type input "h"
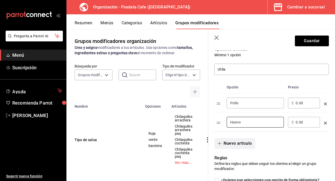
type input "Huevo"
click at [219, 142] on icon "button" at bounding box center [219, 143] width 4 height 4
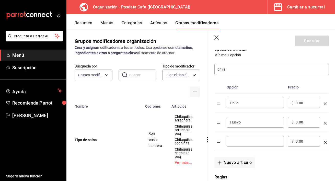
click at [237, 143] on input "optionsTable" at bounding box center [255, 141] width 50 height 5
type input "2 huevos"
click at [220, 162] on icon "button" at bounding box center [219, 162] width 4 height 4
click at [242, 164] on div "​" at bounding box center [254, 160] width 57 height 11
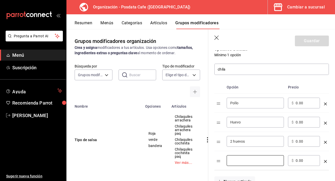
click at [325, 161] on icon "optionsTable" at bounding box center [325, 161] width 3 height 3
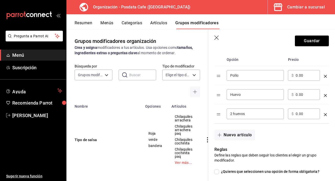
scroll to position [135, 0]
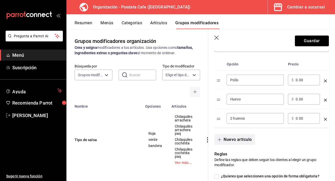
click at [233, 140] on button "Nuevo artículo" at bounding box center [234, 139] width 40 height 11
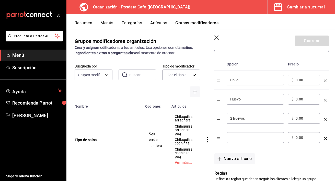
click at [232, 140] on div "​" at bounding box center [254, 137] width 57 height 11
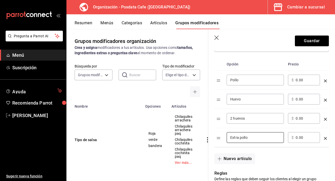
type input "Extra pollo"
click at [306, 135] on input "0.00" at bounding box center [305, 137] width 21 height 5
click at [306, 139] on input "0.00" at bounding box center [305, 137] width 21 height 5
click at [296, 137] on input "0.00" at bounding box center [305, 137] width 21 height 5
type input "28.00"
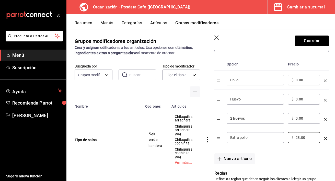
click at [297, 118] on input "0.00" at bounding box center [305, 118] width 21 height 5
type input "28.00"
click at [273, 153] on div "Nuevo artículo" at bounding box center [268, 155] width 120 height 17
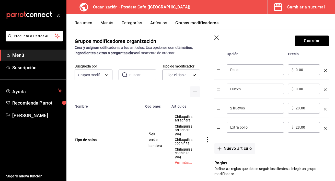
scroll to position [146, 0]
click at [247, 149] on button "Nuevo artículo" at bounding box center [234, 147] width 40 height 11
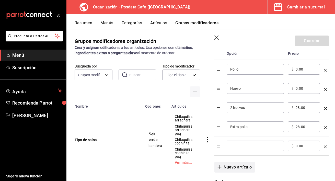
click at [247, 149] on div "​" at bounding box center [254, 145] width 57 height 11
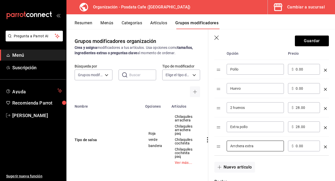
type input "Arrchera extra"
click at [308, 146] on input "0.00" at bounding box center [305, 145] width 21 height 5
type input "0.00"
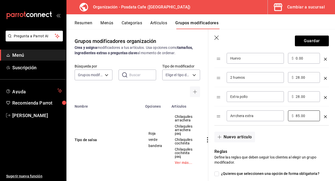
scroll to position [179, 0]
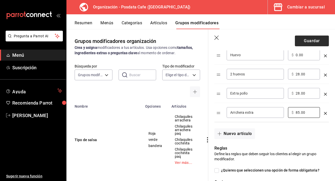
type input "85.00"
click at [312, 40] on button "Guardar" at bounding box center [311, 40] width 34 height 11
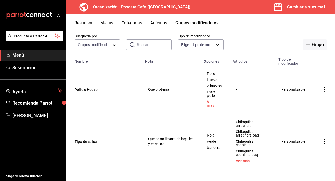
scroll to position [26, 0]
click at [318, 90] on td "simple table" at bounding box center [323, 89] width 21 height 48
click at [325, 90] on icon "actions" at bounding box center [323, 89] width 5 height 5
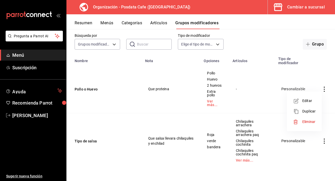
click at [314, 100] on span "Editar" at bounding box center [308, 100] width 13 height 5
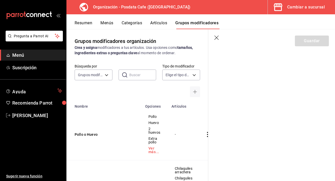
click at [214, 38] on icon "button" at bounding box center [216, 37] width 5 height 5
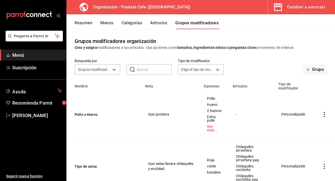
click at [325, 114] on icon "actions" at bounding box center [323, 114] width 5 height 5
click at [311, 125] on span "Editar" at bounding box center [308, 126] width 13 height 5
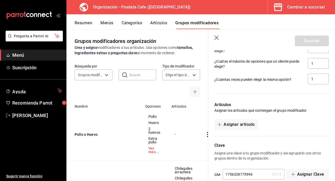
scroll to position [359, 0]
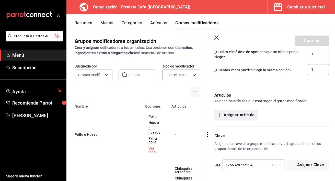
click at [230, 113] on button "Asignar artículo" at bounding box center [235, 114] width 43 height 11
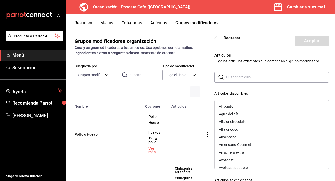
click at [245, 79] on input "text" at bounding box center [277, 77] width 103 height 10
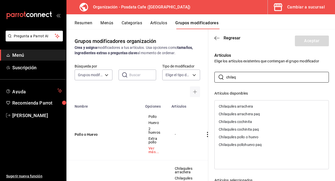
type input "chilaq"
click at [261, 136] on div "Chilaquiles pollo o huevo" at bounding box center [271, 137] width 114 height 8
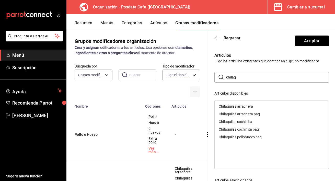
click at [263, 136] on div "Chilaquiles pollohuevo paq" at bounding box center [271, 137] width 114 height 8
click at [317, 44] on button "Aceptar" at bounding box center [311, 40] width 34 height 11
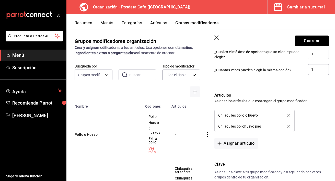
click at [317, 44] on button "Guardar" at bounding box center [311, 40] width 34 height 11
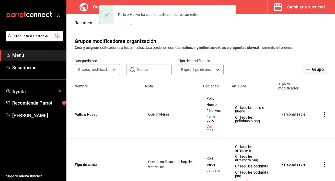
scroll to position [22, 0]
